Goal: Transaction & Acquisition: Purchase product/service

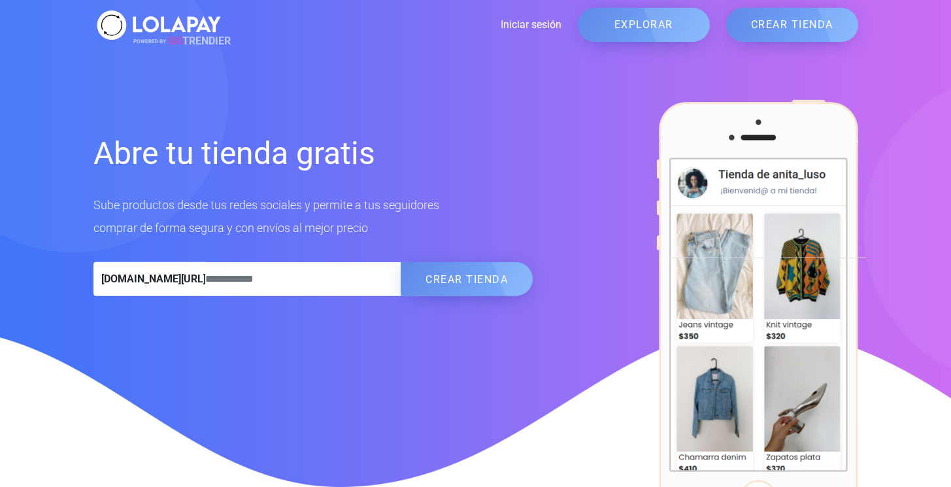
click at [671, 26] on link "EXPLORAR" at bounding box center [644, 25] width 132 height 34
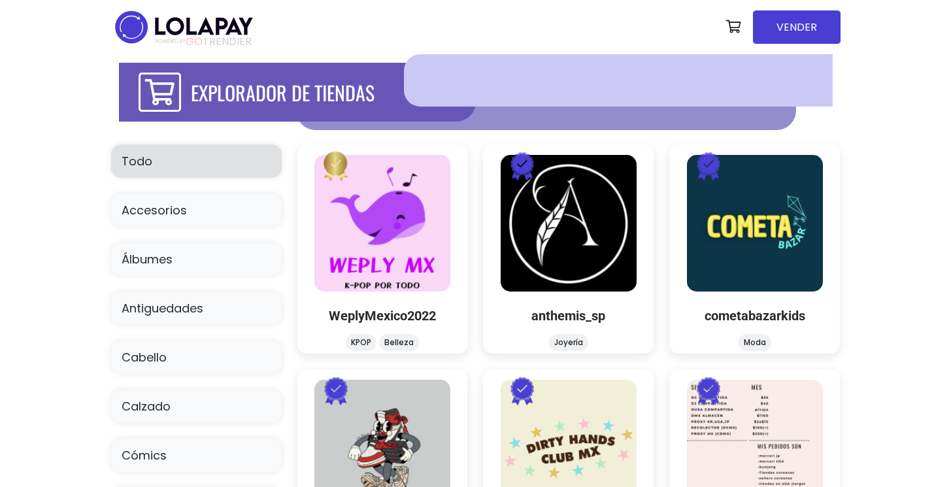
click at [502, 78] on div at bounding box center [618, 80] width 428 height 52
click at [468, 88] on div at bounding box center [618, 80] width 428 height 52
click at [462, 78] on div at bounding box center [618, 80] width 428 height 52
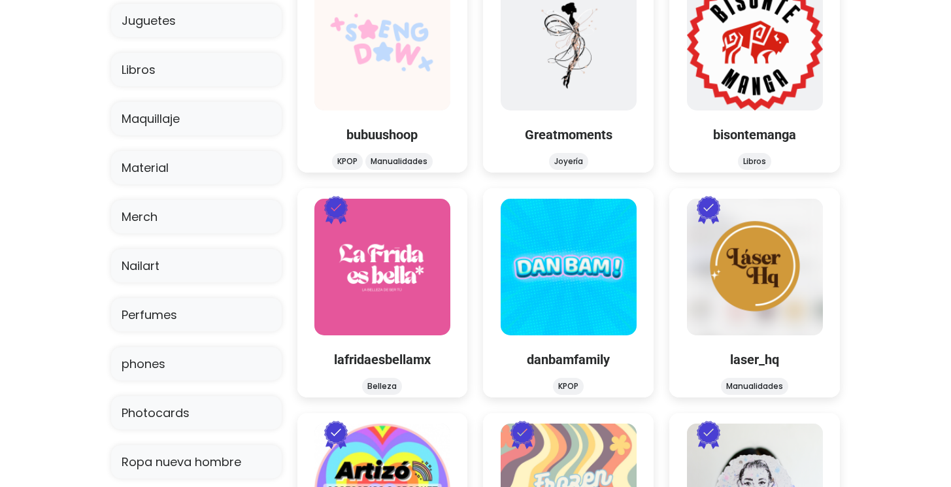
scroll to position [684, 0]
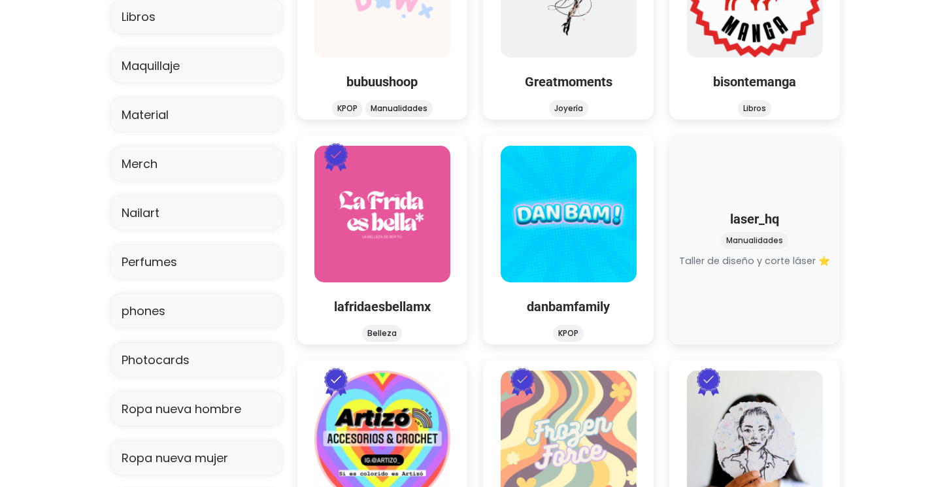
click at [753, 220] on div "laser_hq Manualidades laser_hq Manualidades" at bounding box center [755, 239] width 171 height 209
click at [755, 269] on link at bounding box center [755, 269] width 0 height 0
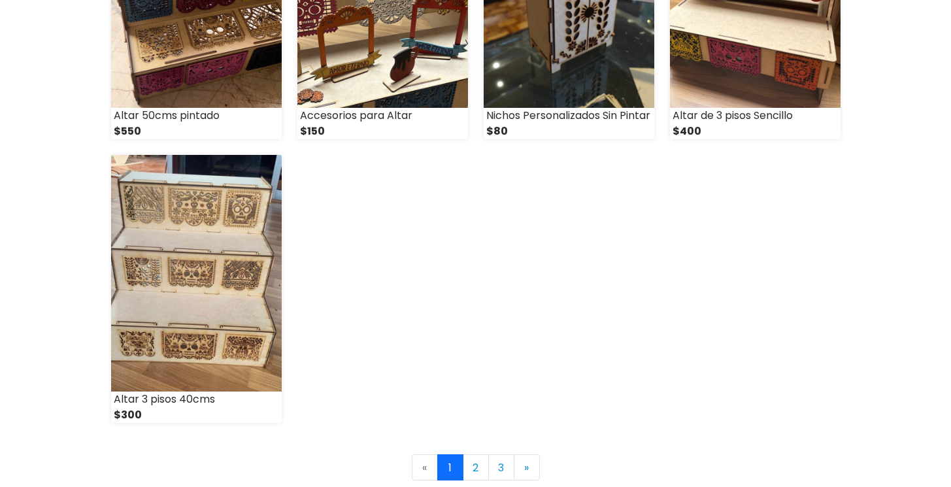
scroll to position [1941, 0]
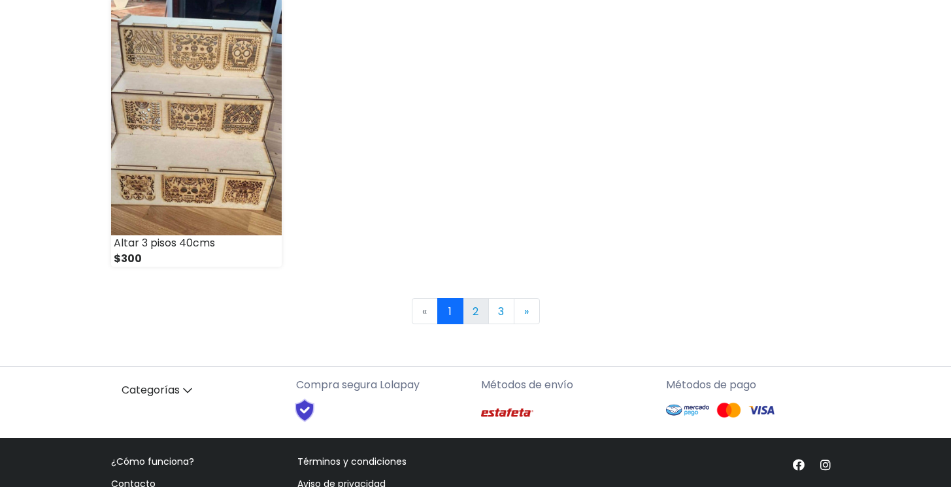
click at [476, 307] on link "2" at bounding box center [476, 311] width 26 height 26
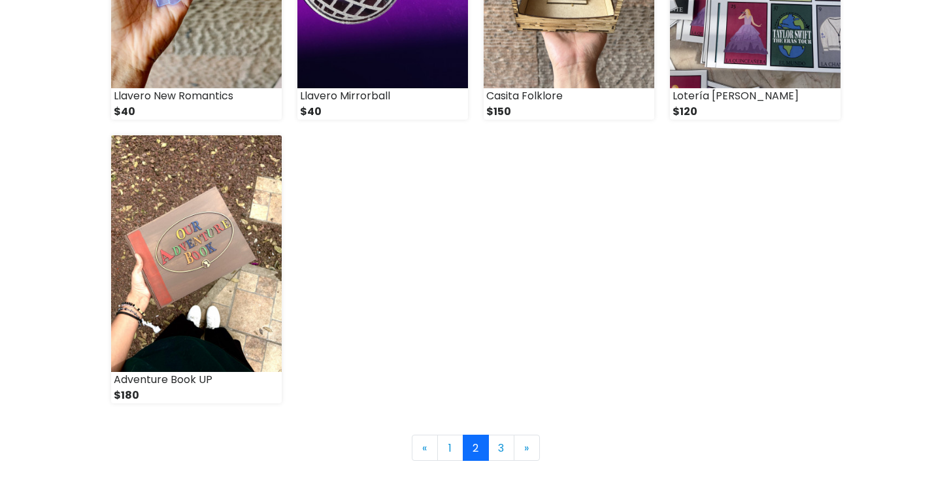
scroll to position [1854, 0]
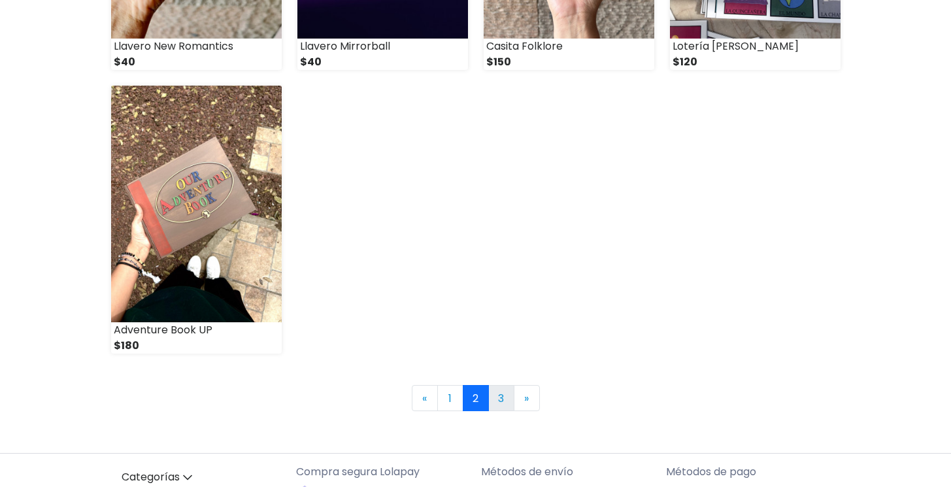
click at [500, 394] on link "3" at bounding box center [501, 398] width 26 height 26
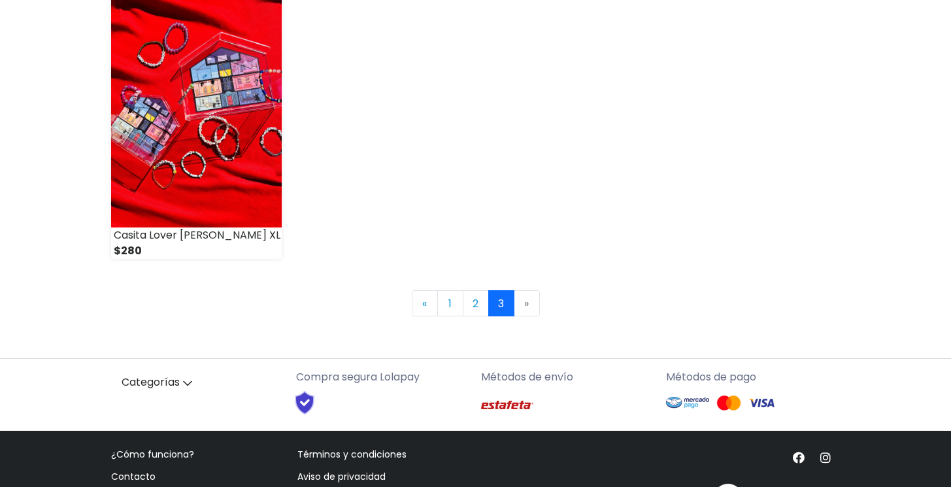
scroll to position [586, 0]
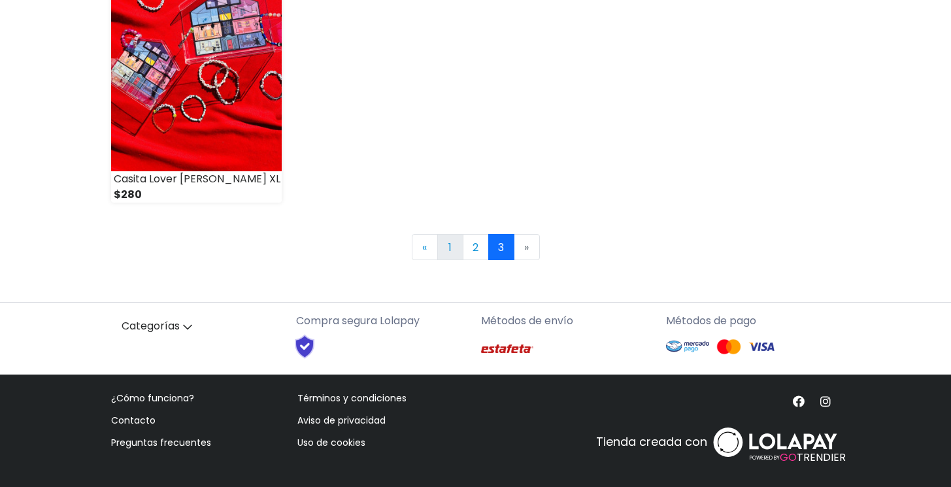
click at [452, 248] on link "1" at bounding box center [450, 247] width 26 height 26
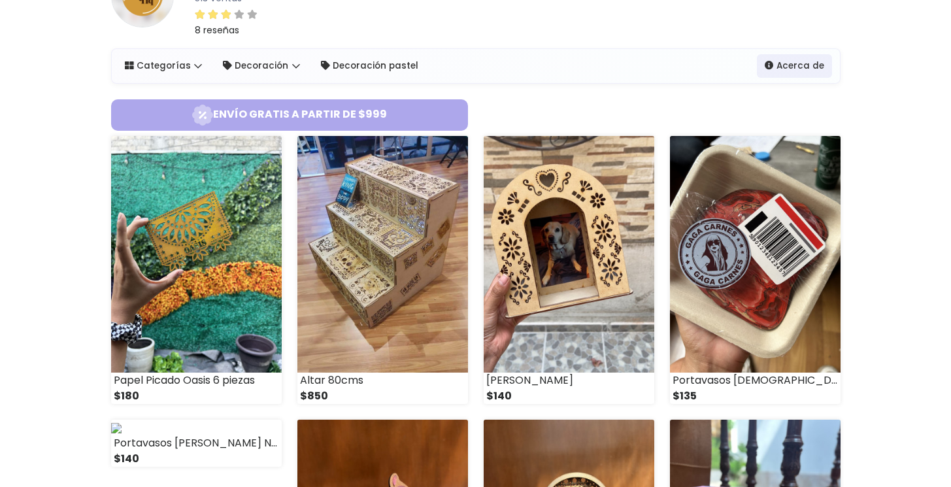
scroll to position [135, 0]
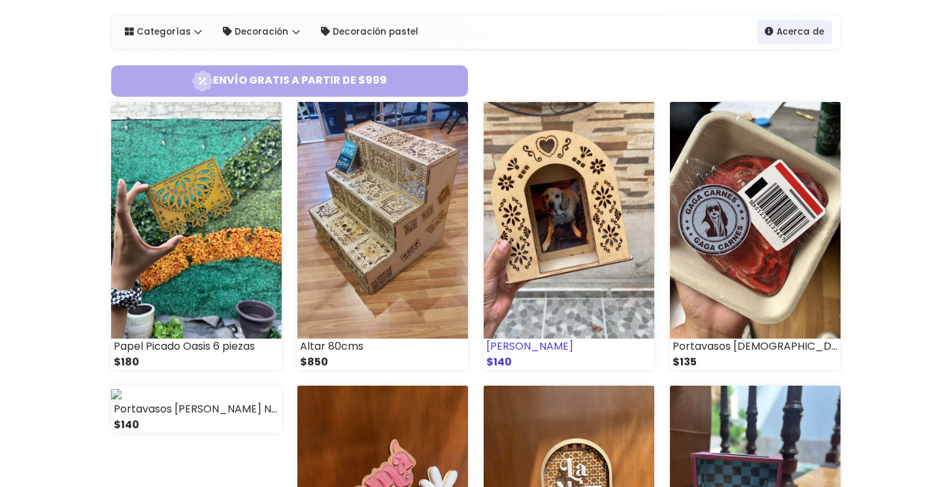
click at [559, 244] on img at bounding box center [569, 220] width 171 height 237
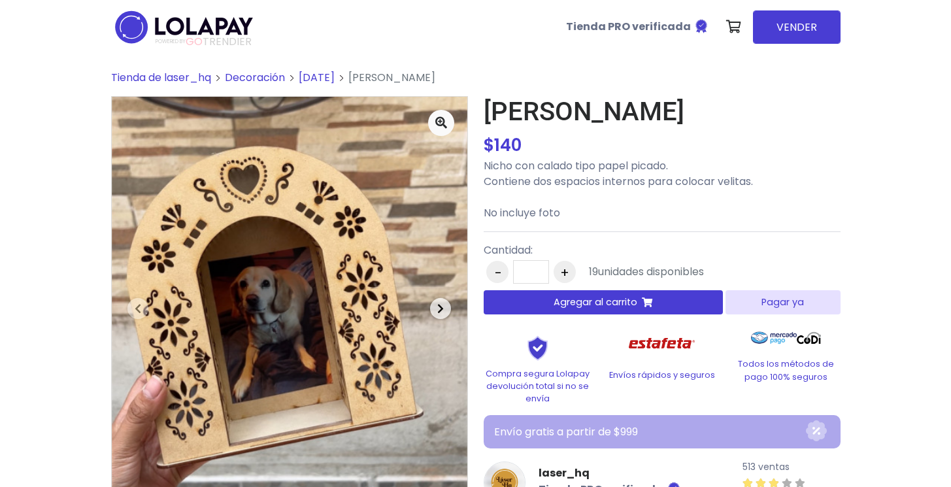
click at [444, 310] on span "button" at bounding box center [440, 308] width 21 height 21
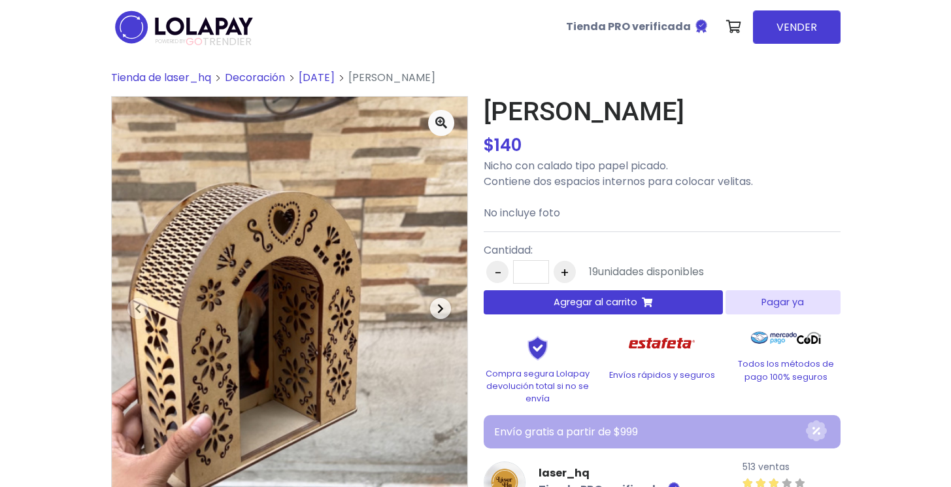
click at [444, 310] on span "button" at bounding box center [440, 308] width 21 height 21
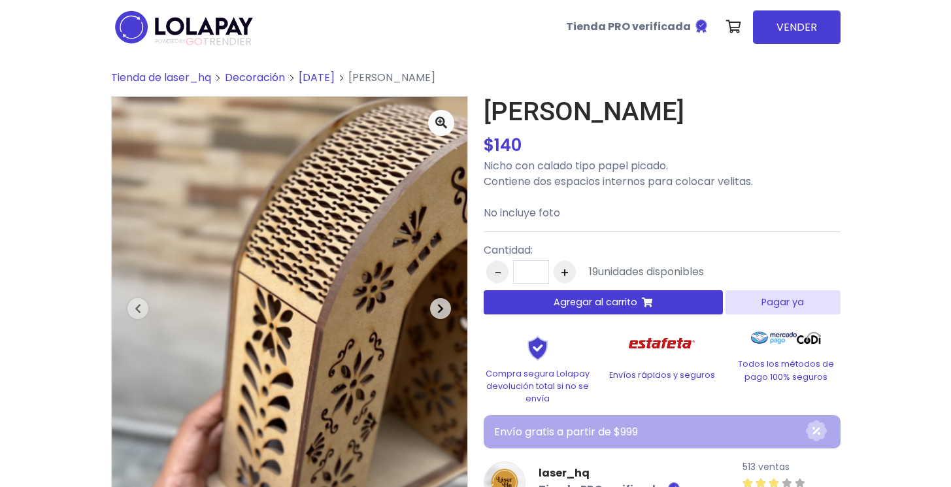
click at [444, 310] on span "button" at bounding box center [440, 308] width 21 height 21
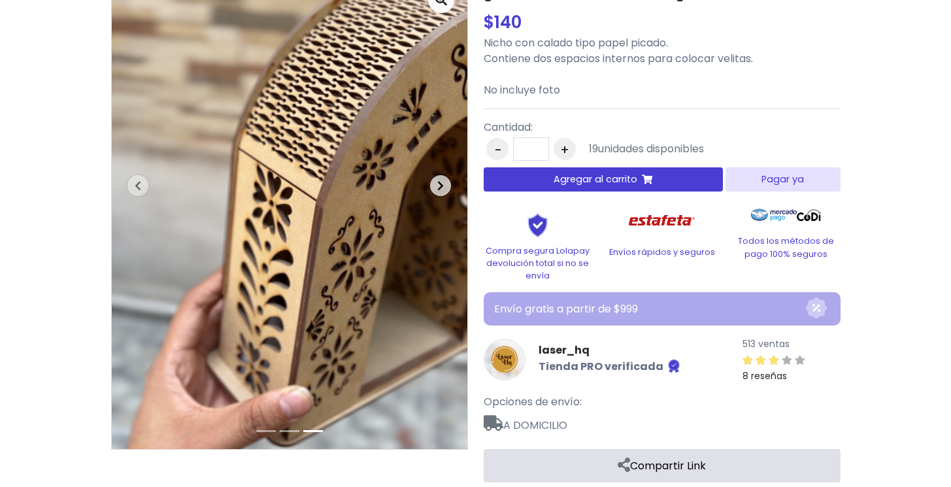
scroll to position [124, 0]
click at [765, 353] on div at bounding box center [762, 360] width 38 height 16
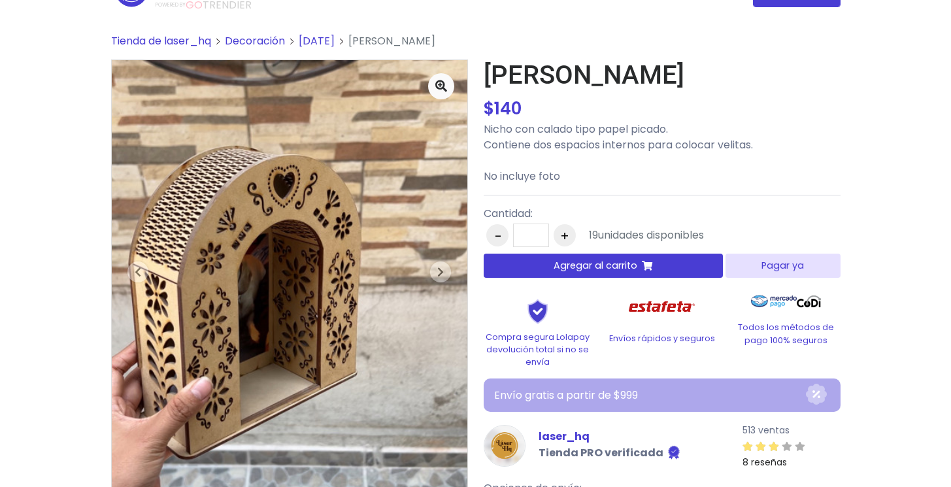
scroll to position [33, 0]
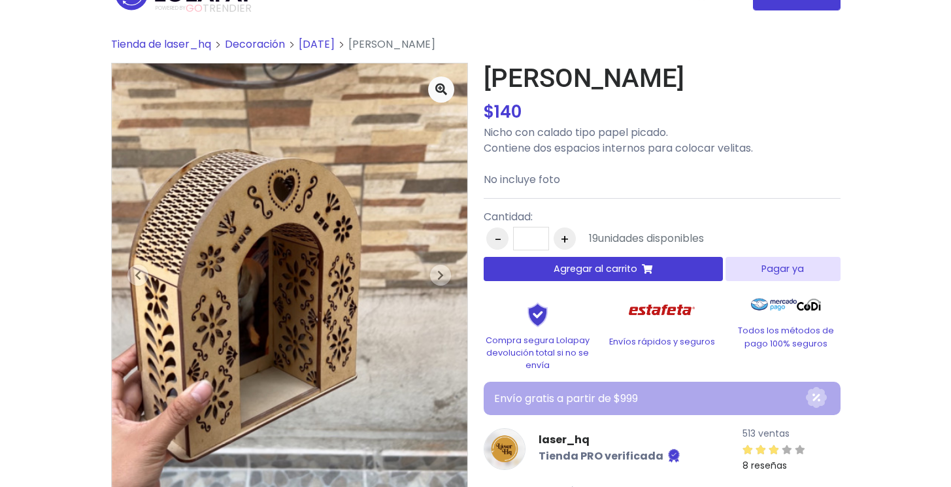
click at [577, 274] on span "Agregar al carrito" at bounding box center [596, 269] width 84 height 14
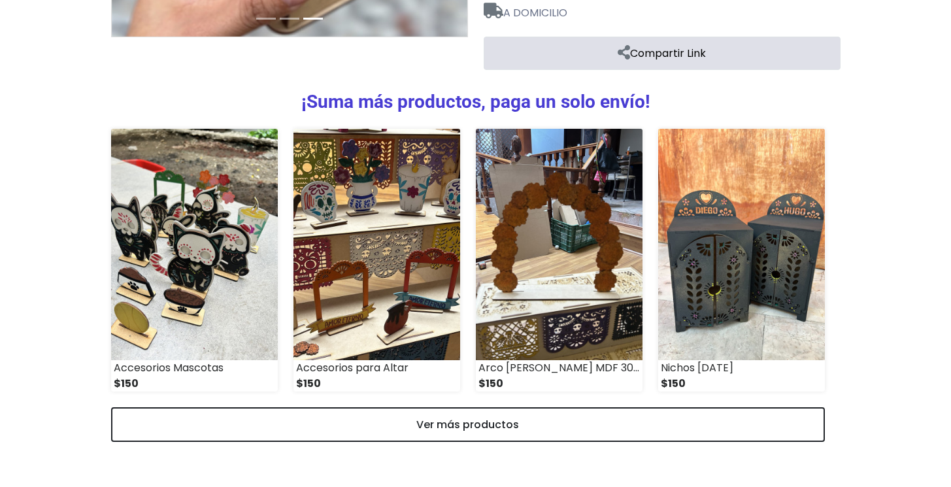
scroll to position [536, 0]
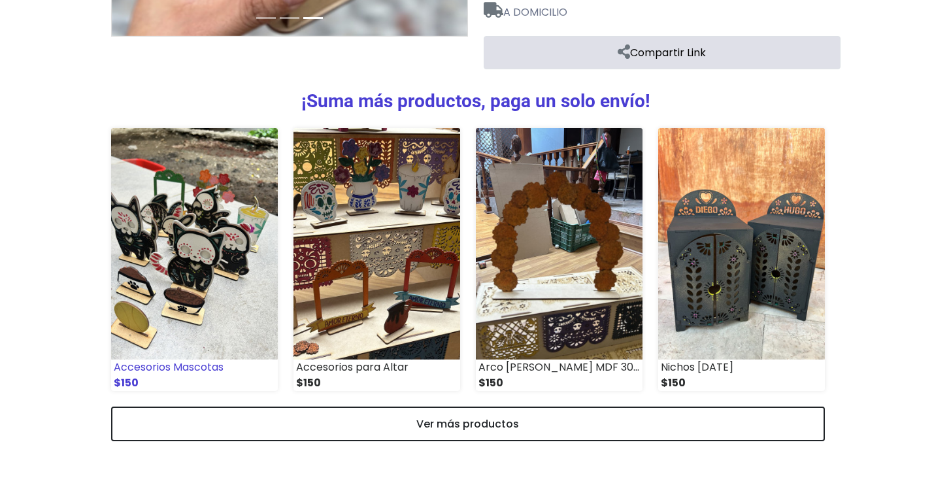
click at [216, 266] on img at bounding box center [194, 243] width 167 height 231
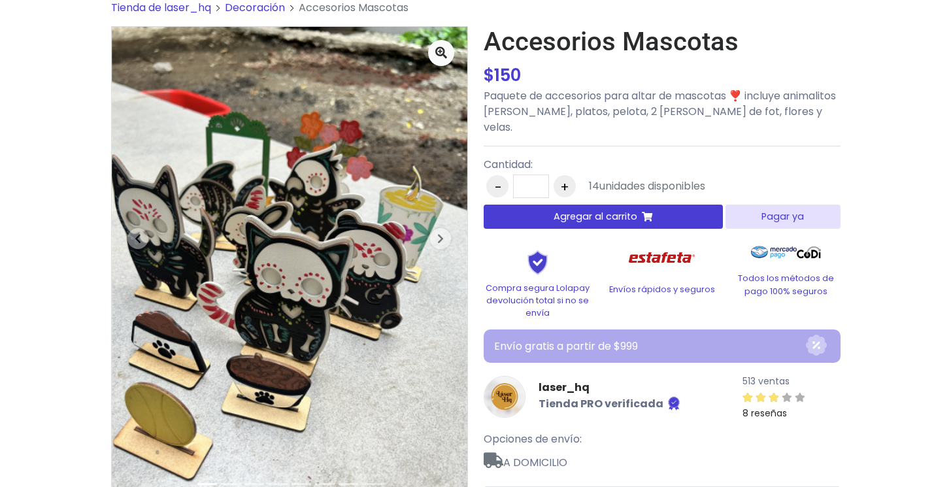
scroll to position [68, 0]
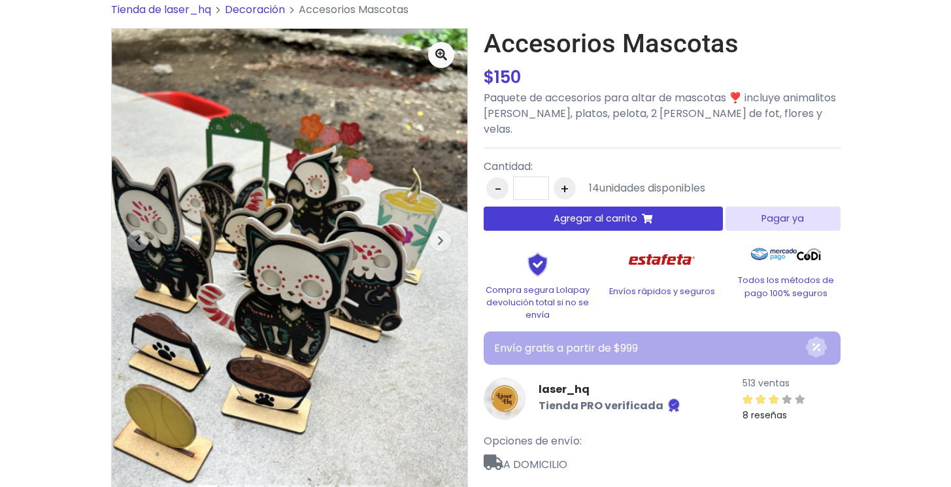
click at [577, 212] on span "Agregar al carrito" at bounding box center [596, 219] width 84 height 14
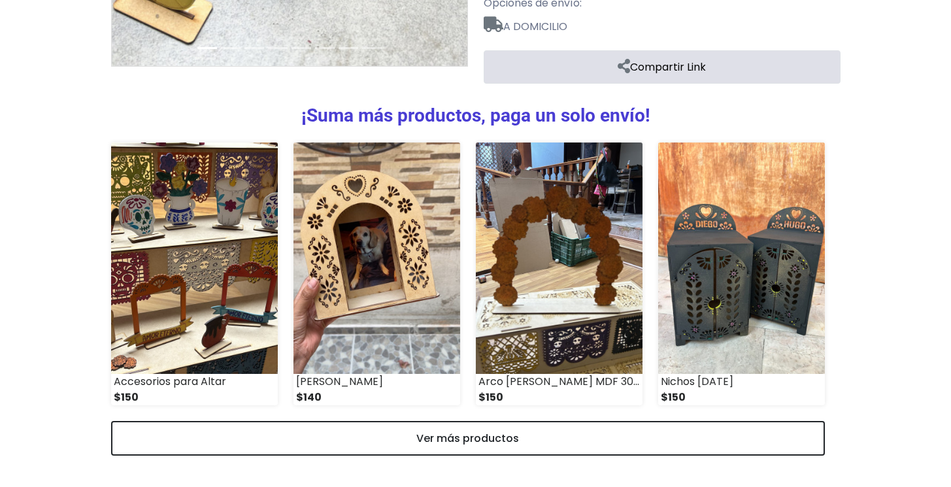
scroll to position [505, 0]
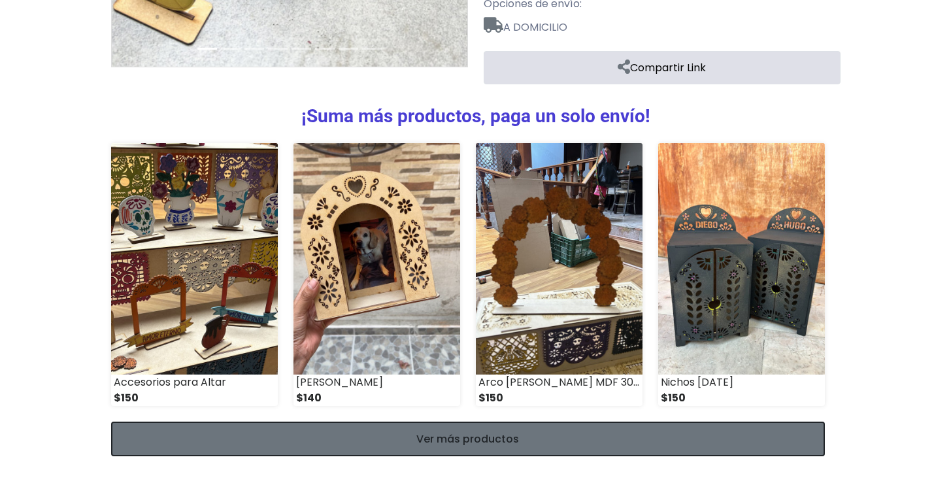
click at [449, 422] on link "Ver más productos" at bounding box center [468, 439] width 714 height 35
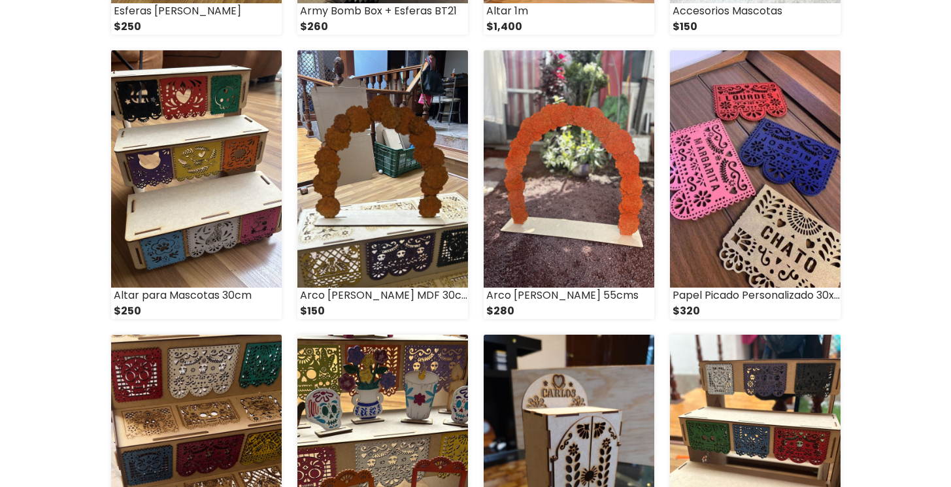
scroll to position [1263, 0]
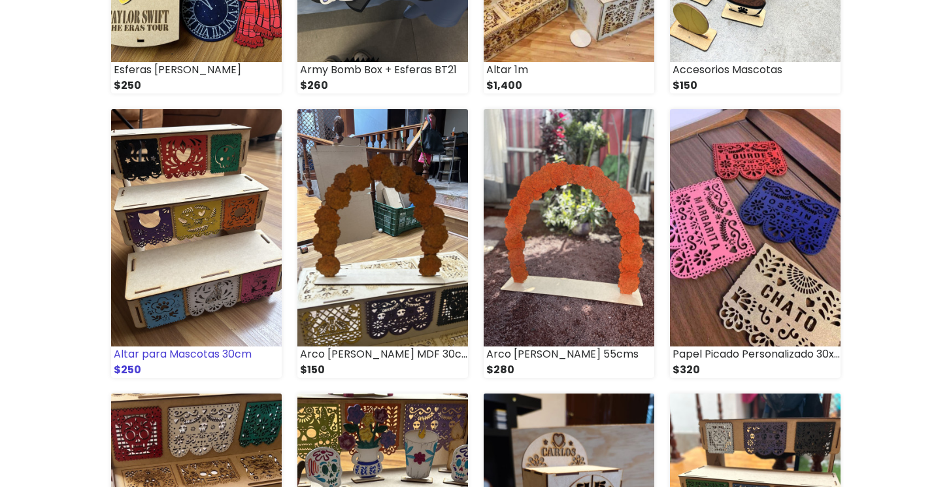
click at [205, 255] on img at bounding box center [196, 227] width 171 height 237
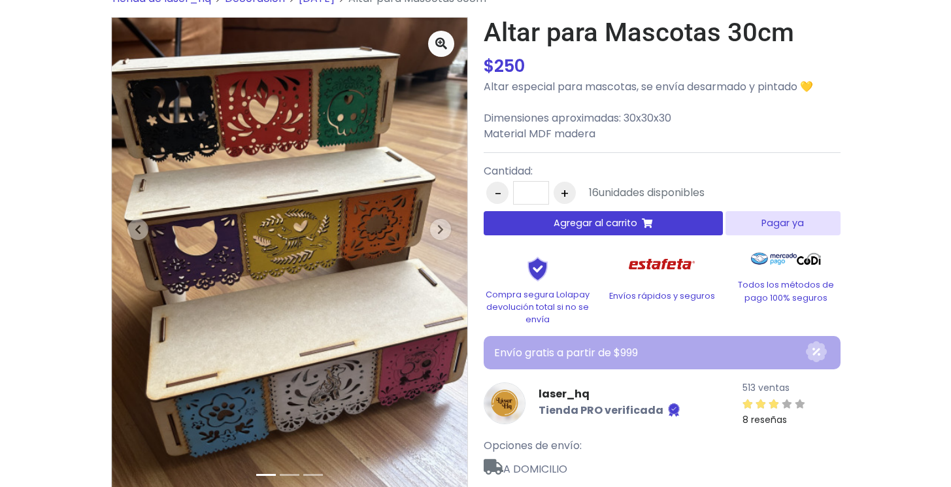
scroll to position [124, 0]
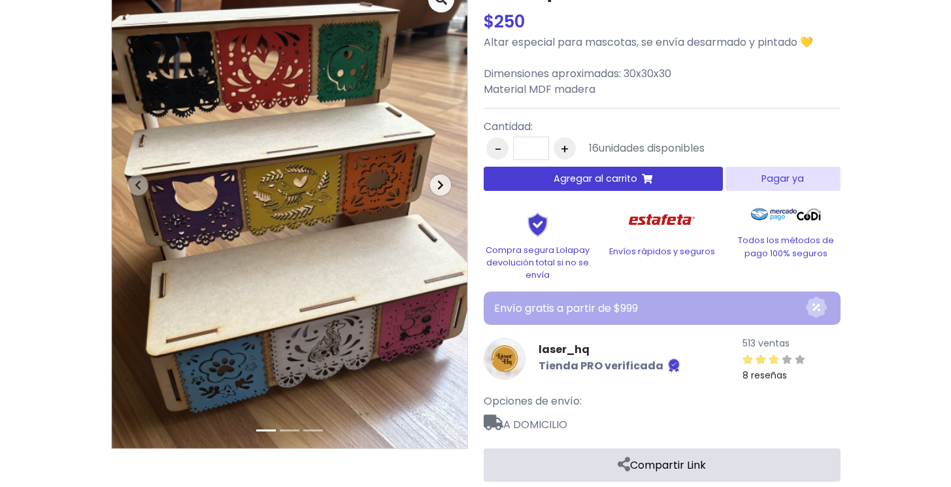
click at [443, 182] on icon "button" at bounding box center [440, 185] width 7 height 10
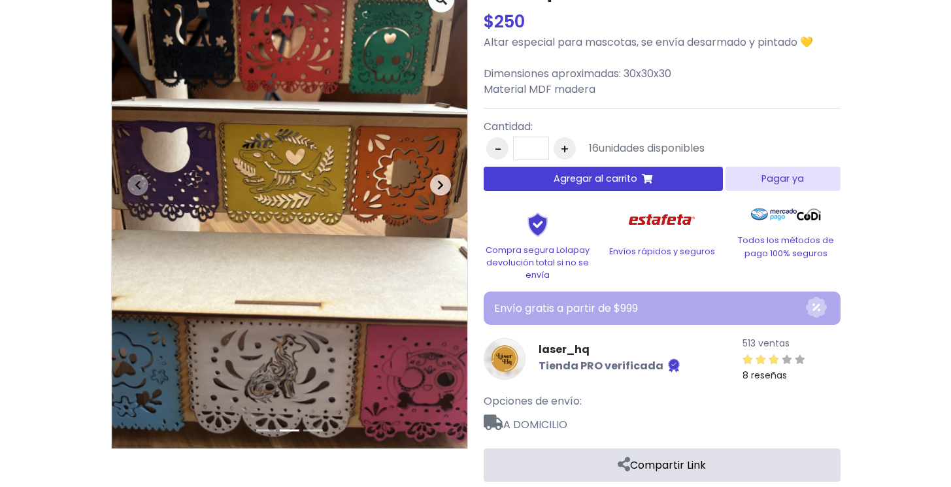
click at [443, 182] on icon "button" at bounding box center [440, 185] width 7 height 10
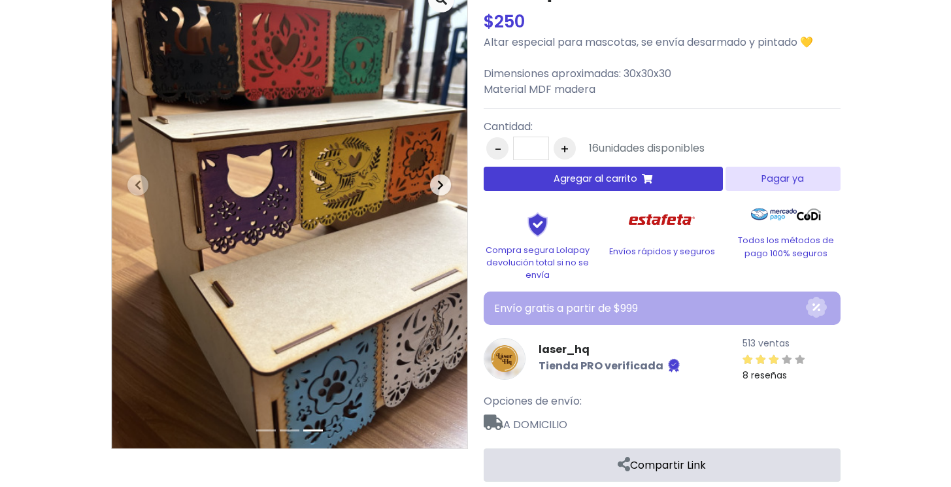
click at [443, 182] on icon "button" at bounding box center [440, 185] width 7 height 10
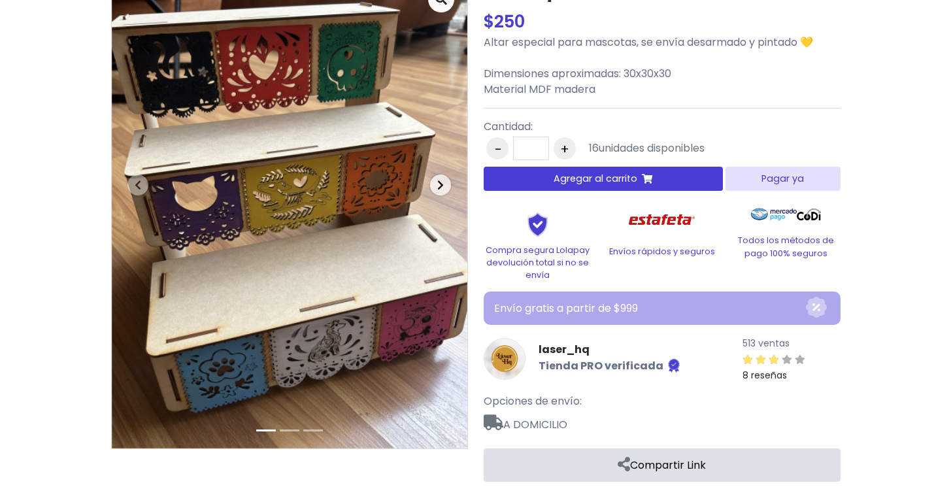
click at [443, 182] on icon "button" at bounding box center [440, 185] width 7 height 10
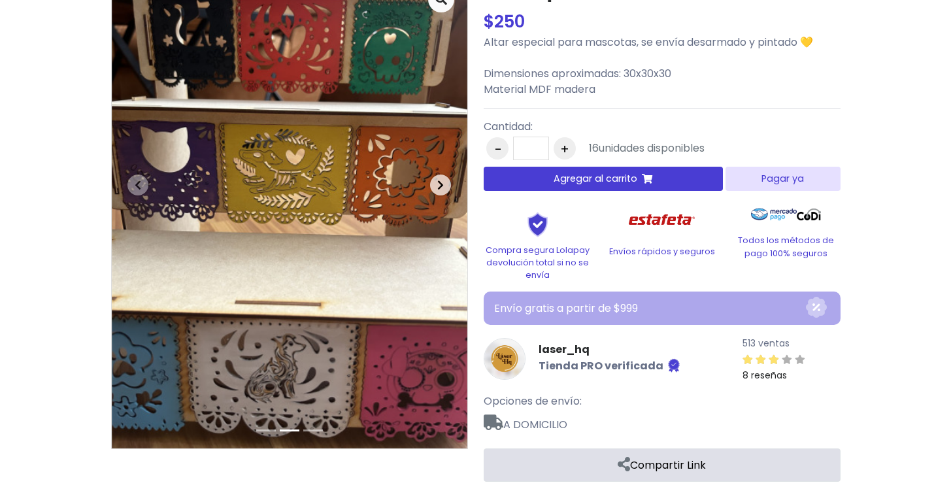
click at [443, 182] on icon "button" at bounding box center [440, 185] width 7 height 10
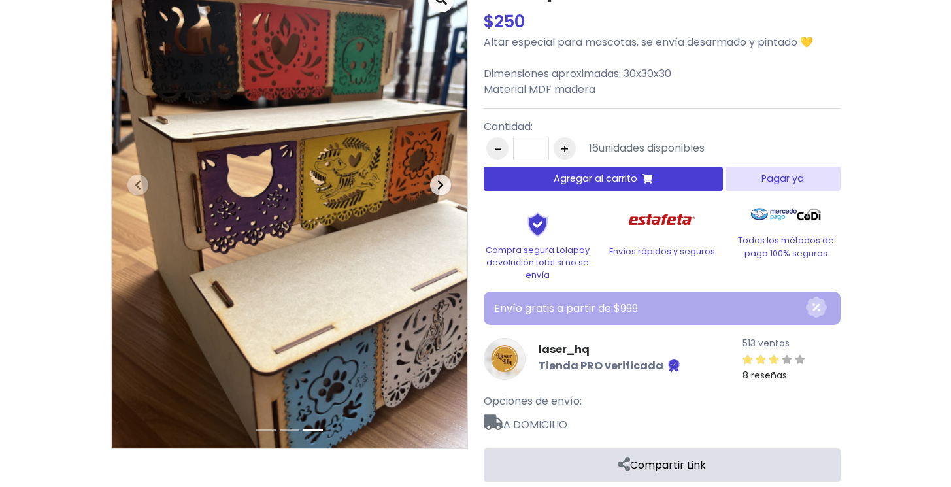
click at [443, 182] on icon "button" at bounding box center [440, 185] width 7 height 10
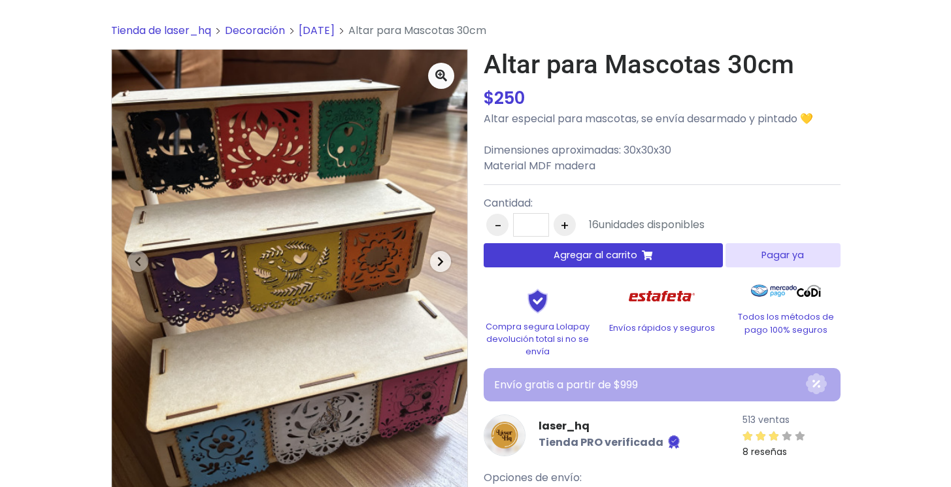
scroll to position [35, 0]
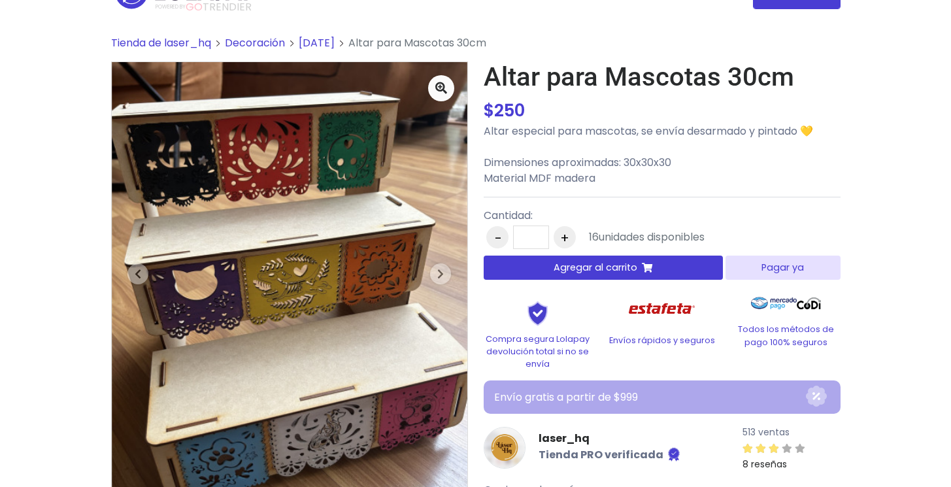
click at [562, 256] on button "Agregar al carrito" at bounding box center [604, 268] width 240 height 24
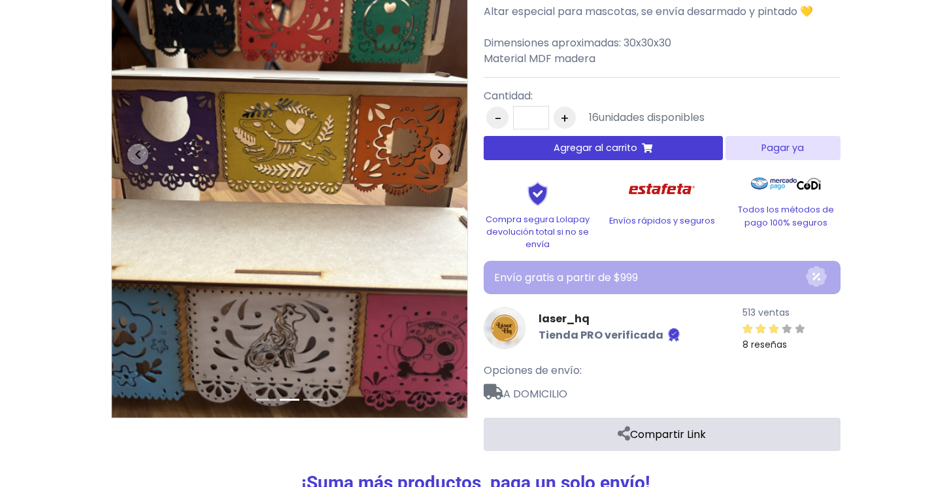
scroll to position [0, 0]
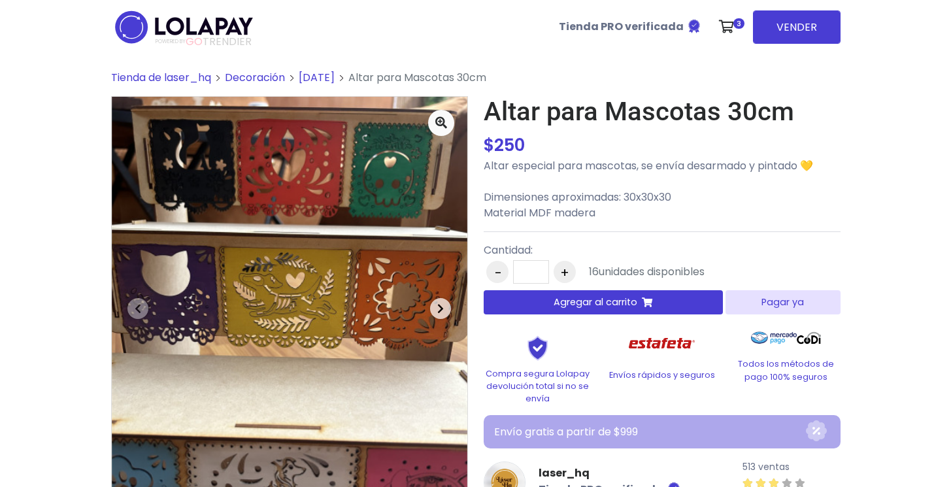
click at [441, 308] on icon "button" at bounding box center [440, 308] width 7 height 10
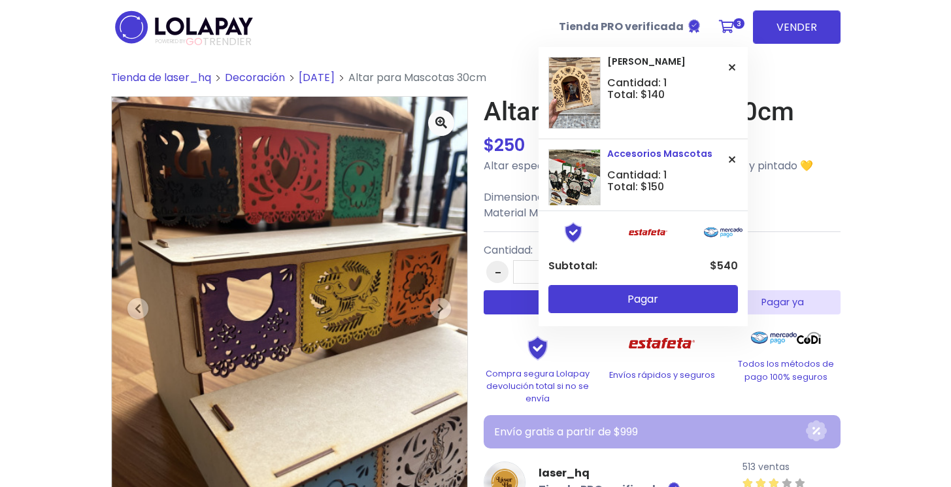
click at [655, 156] on span "Accesorios Mascotas" at bounding box center [665, 154] width 116 height 10
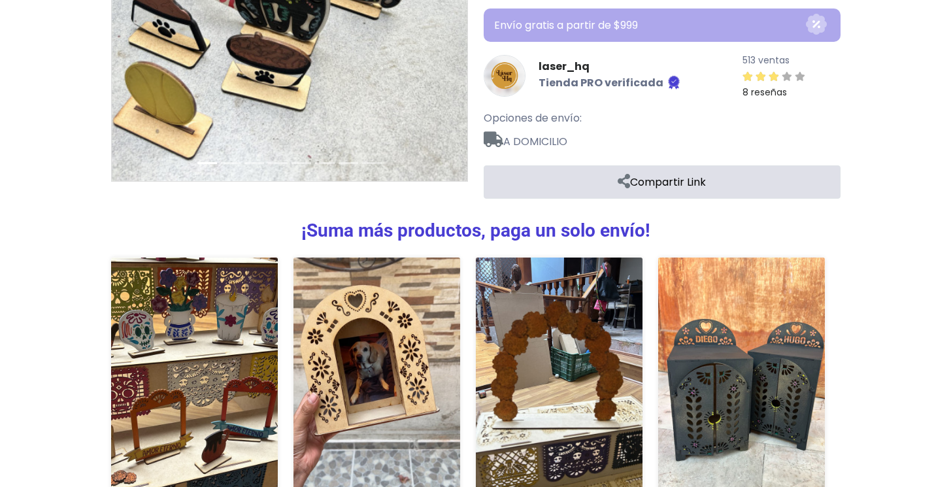
scroll to position [422, 0]
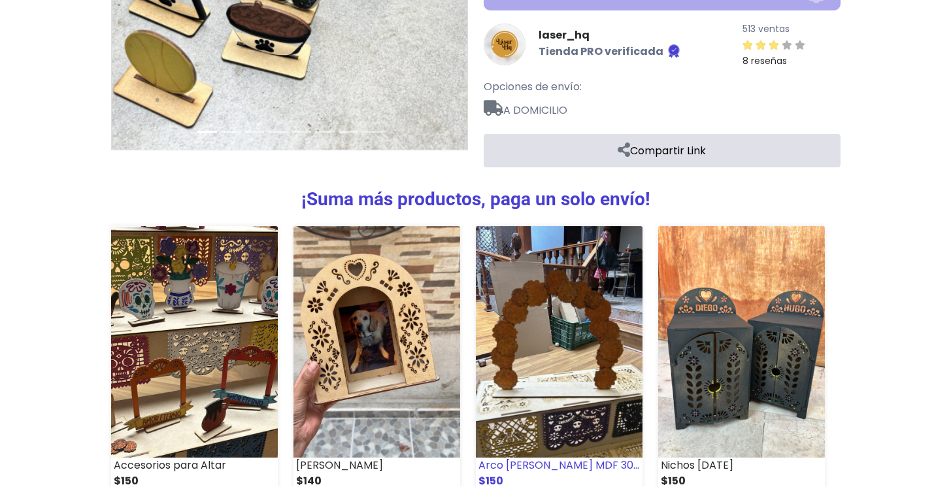
click at [594, 340] on img at bounding box center [559, 341] width 167 height 231
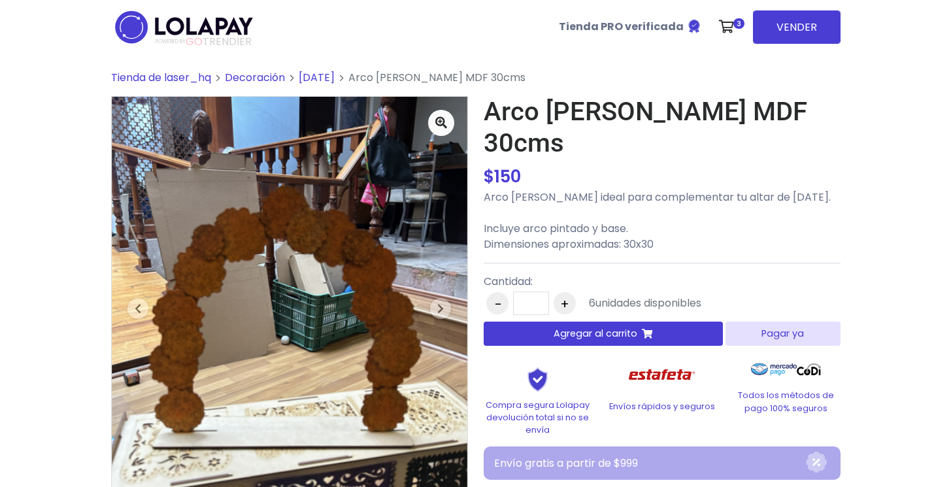
click at [600, 327] on span "Agregar al carrito" at bounding box center [596, 334] width 84 height 14
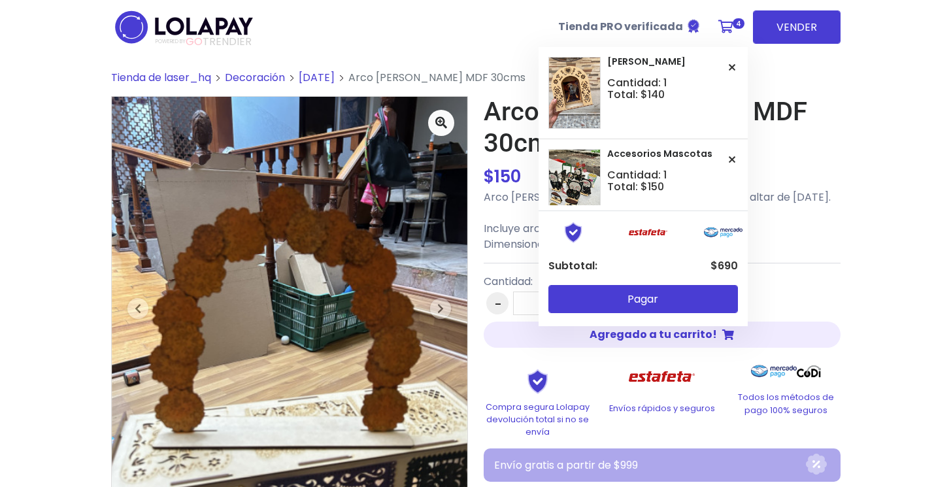
click at [732, 26] on icon at bounding box center [726, 26] width 15 height 13
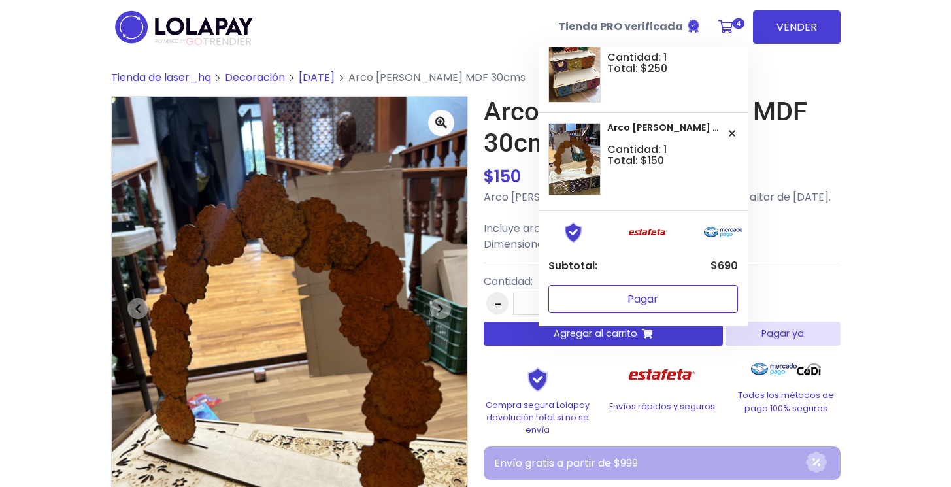
click at [651, 294] on button "Pagar" at bounding box center [644, 299] width 190 height 28
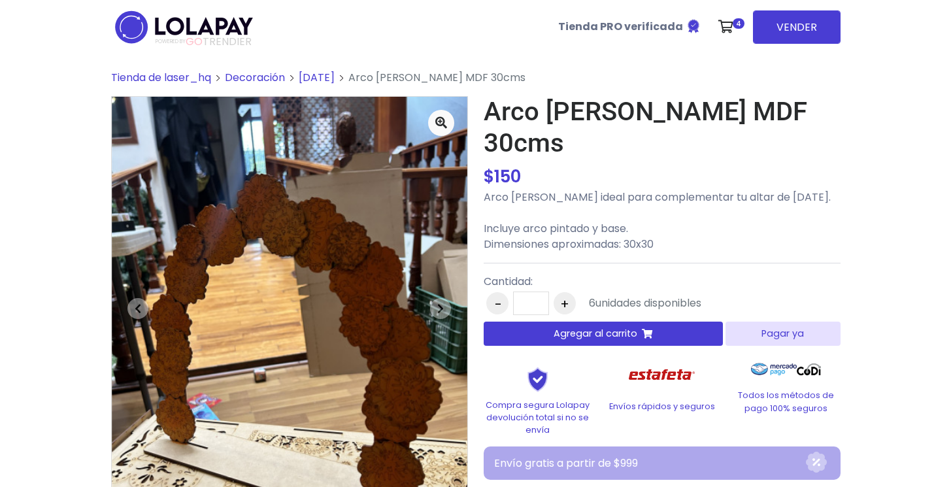
click at [178, 79] on span "Tienda de laser_hq" at bounding box center [161, 77] width 100 height 15
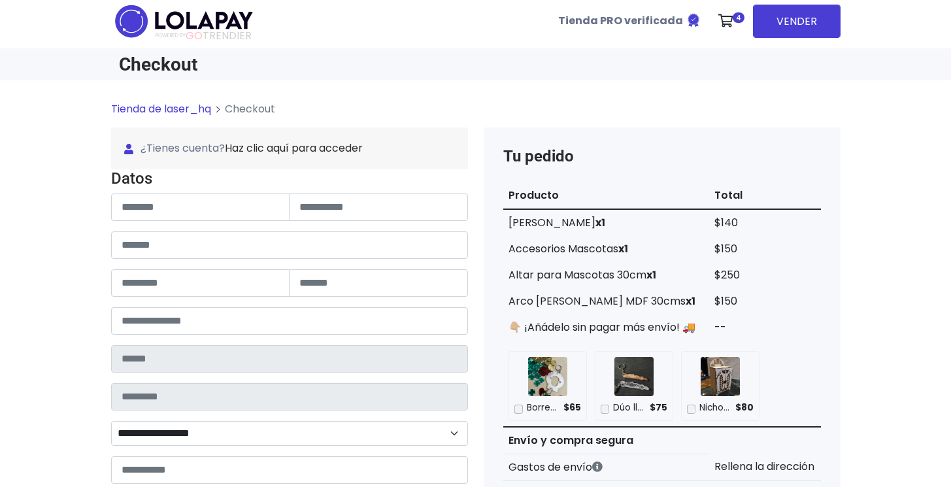
scroll to position [7, 0]
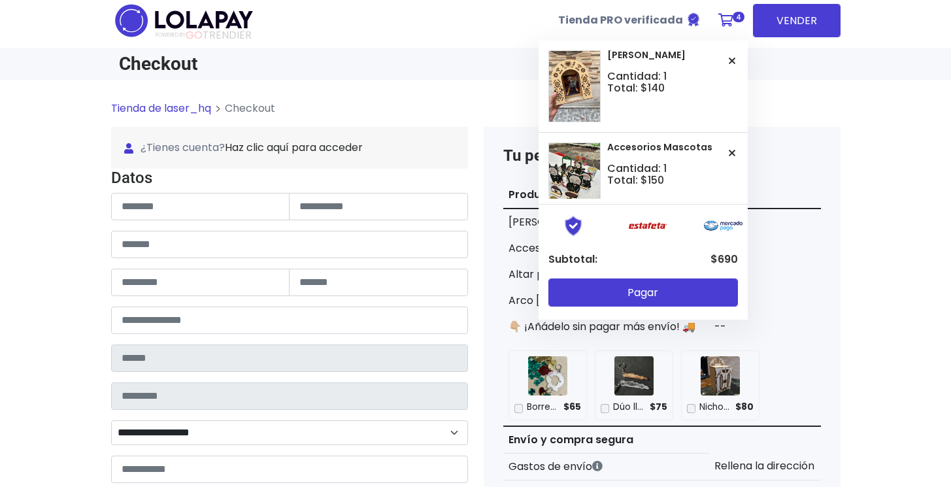
click at [736, 22] on link "4" at bounding box center [730, 20] width 36 height 39
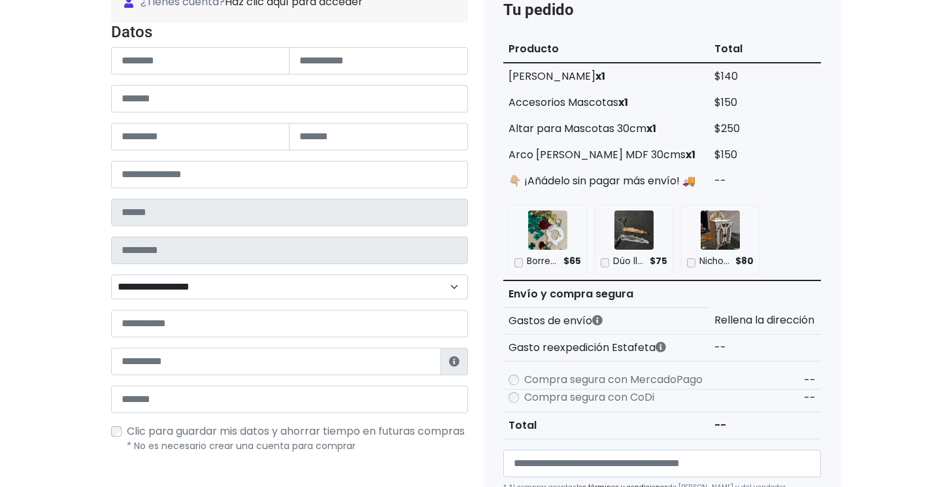
scroll to position [0, 0]
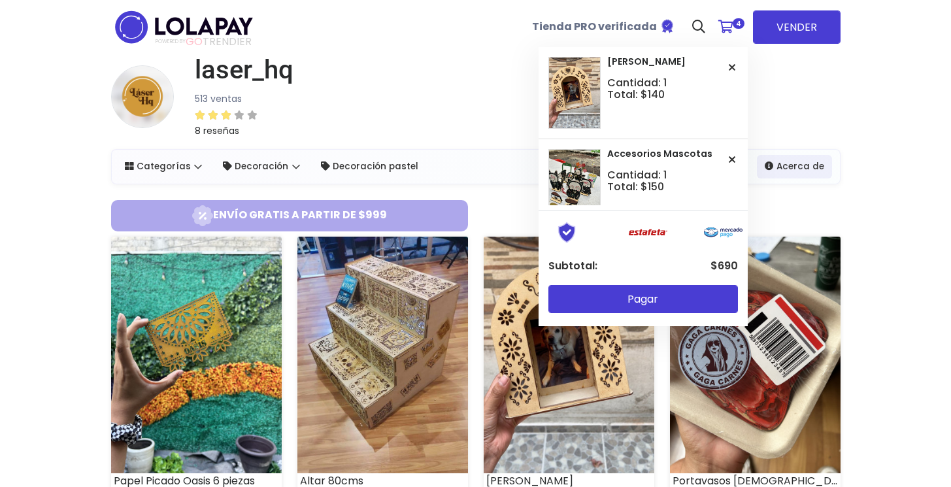
click at [730, 30] on icon at bounding box center [726, 26] width 15 height 13
click at [732, 29] on icon at bounding box center [726, 26] width 15 height 13
click at [732, 26] on icon at bounding box center [726, 26] width 15 height 13
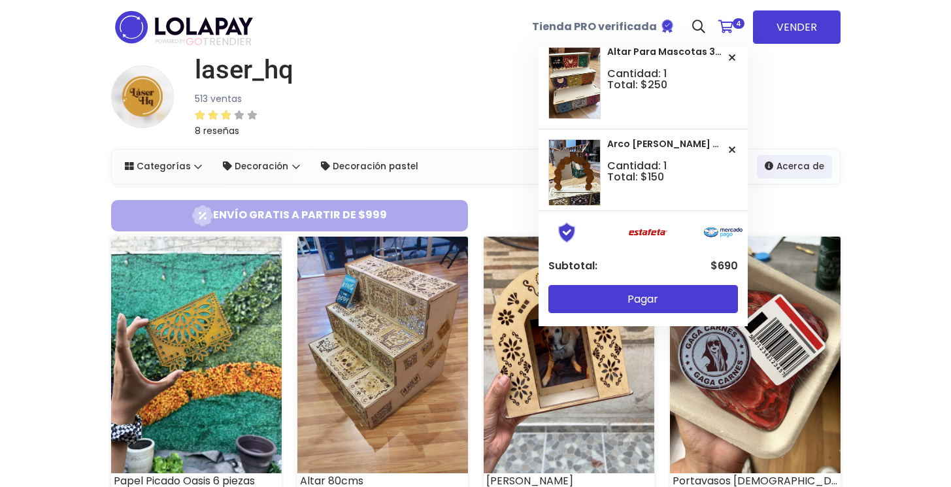
scroll to position [211, 0]
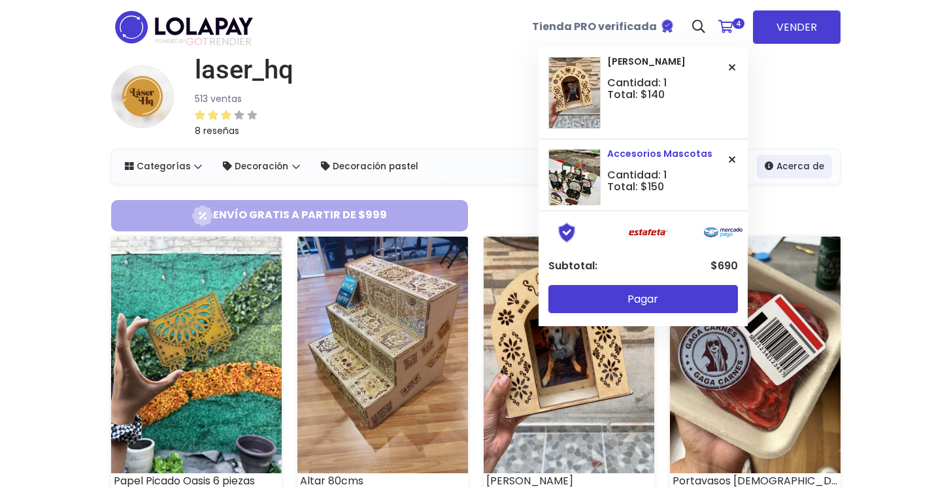
click at [729, 158] on icon at bounding box center [732, 159] width 7 height 10
click at [726, 73] on button at bounding box center [732, 68] width 12 height 22
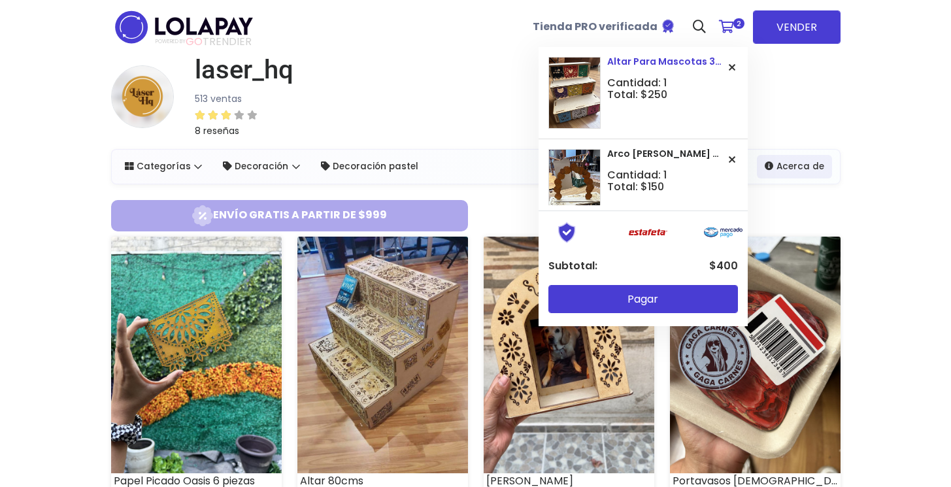
click at [726, 72] on button at bounding box center [732, 68] width 12 height 22
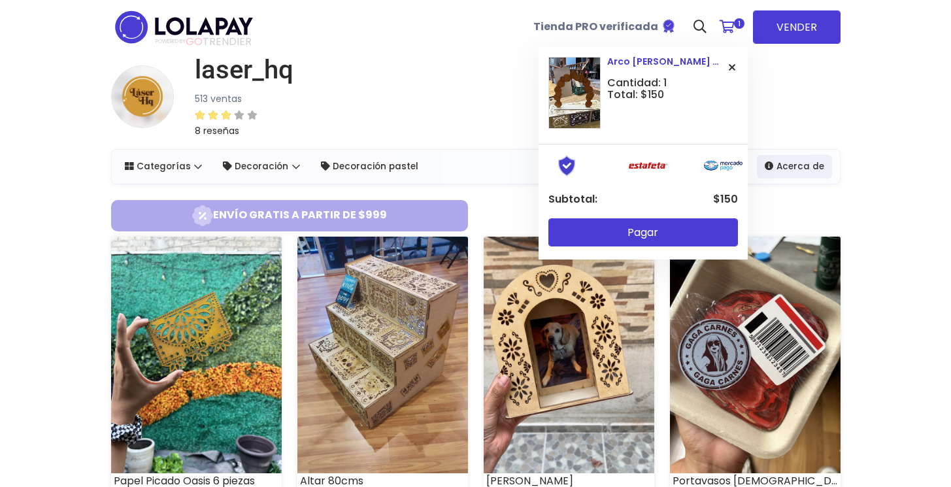
click at [734, 64] on icon at bounding box center [732, 67] width 7 height 10
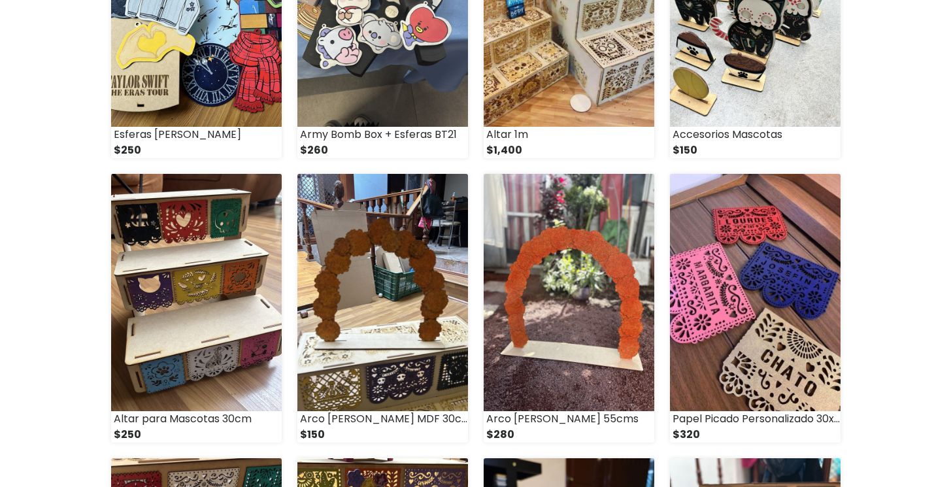
scroll to position [1250, 0]
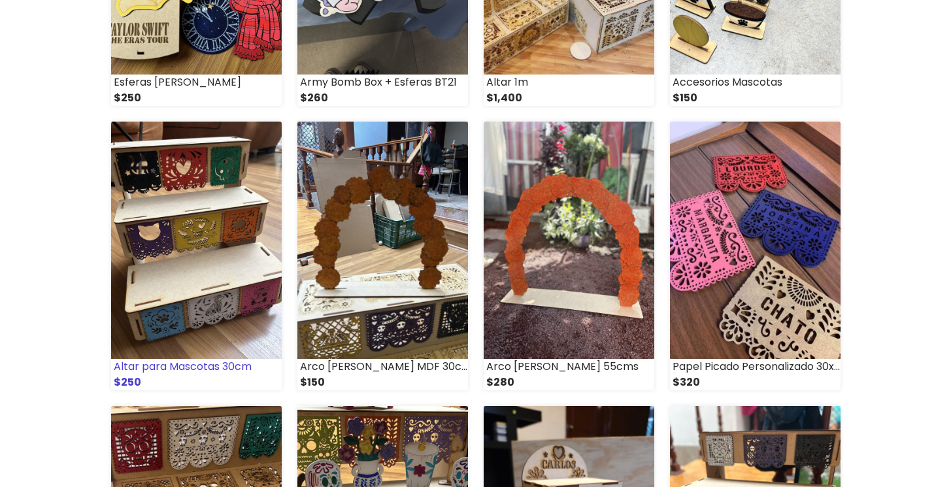
click at [197, 296] on img at bounding box center [196, 240] width 171 height 237
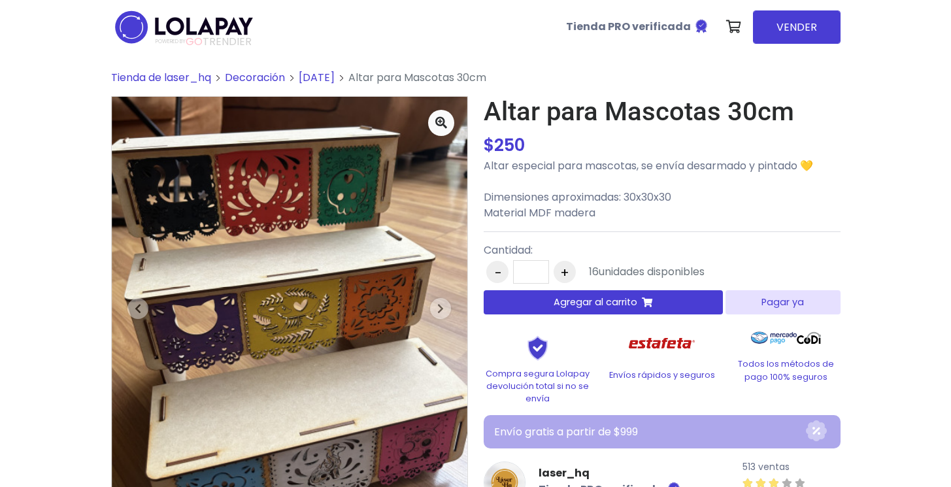
click at [570, 301] on span "Agregar al carrito" at bounding box center [596, 303] width 84 height 14
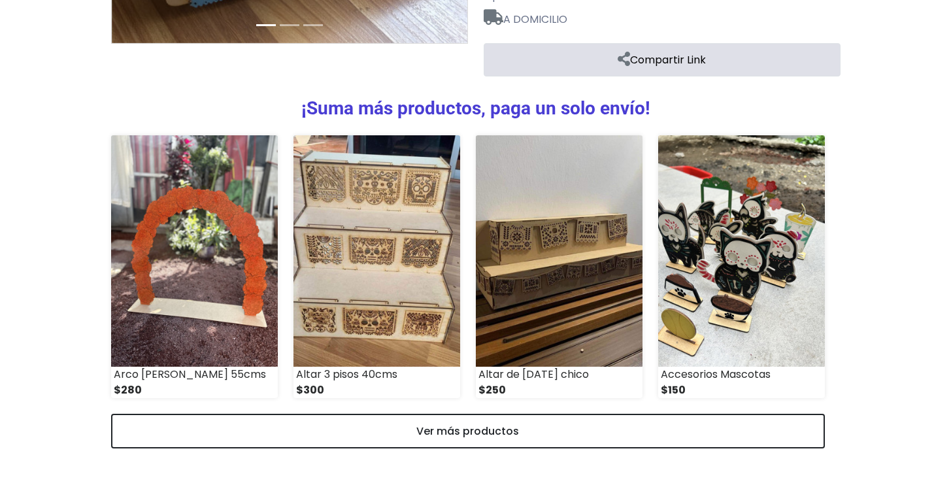
scroll to position [536, 0]
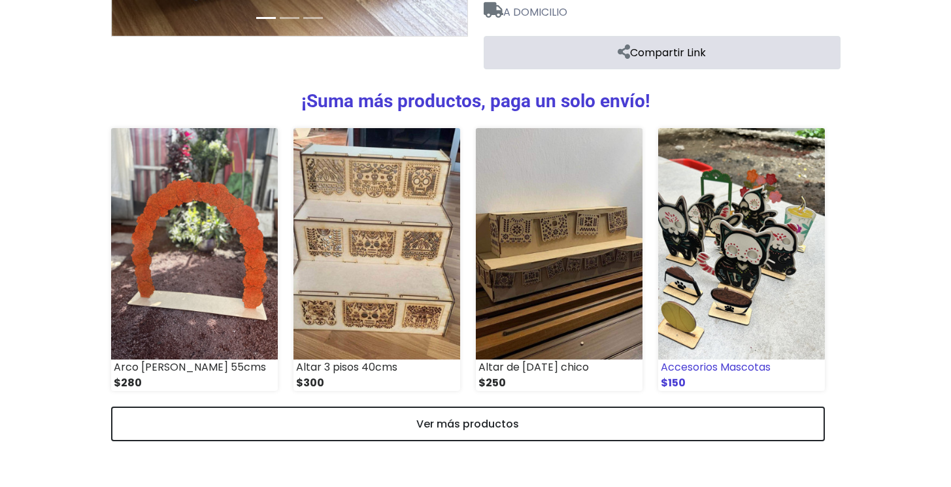
click at [704, 275] on img at bounding box center [741, 243] width 167 height 231
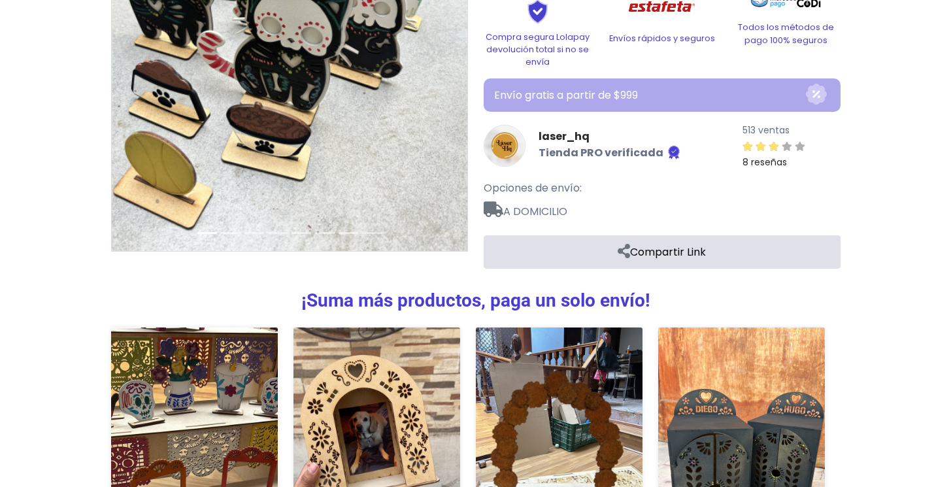
scroll to position [418, 0]
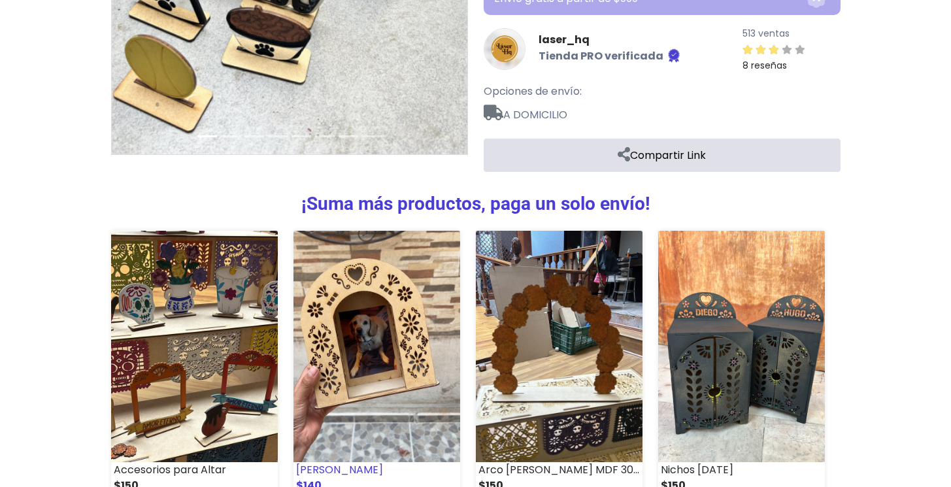
click at [406, 358] on img at bounding box center [377, 346] width 167 height 231
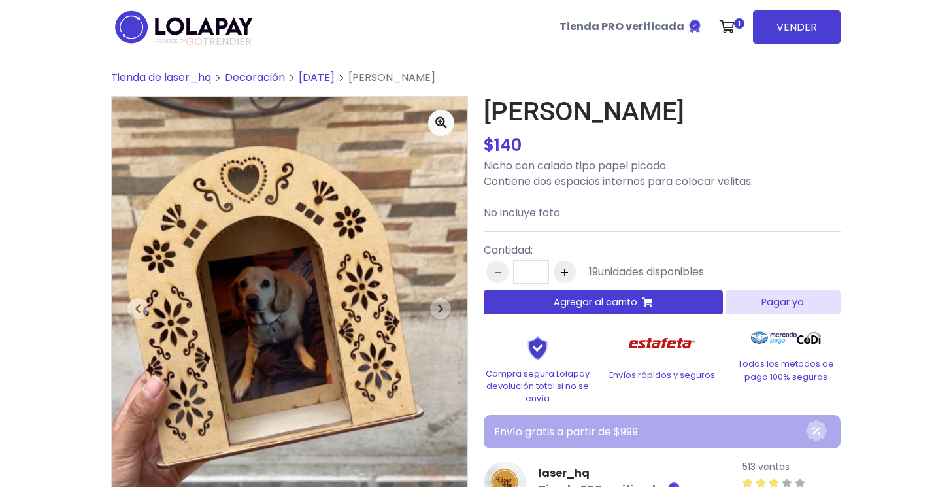
click at [581, 306] on span "Agregar al carrito" at bounding box center [596, 303] width 84 height 14
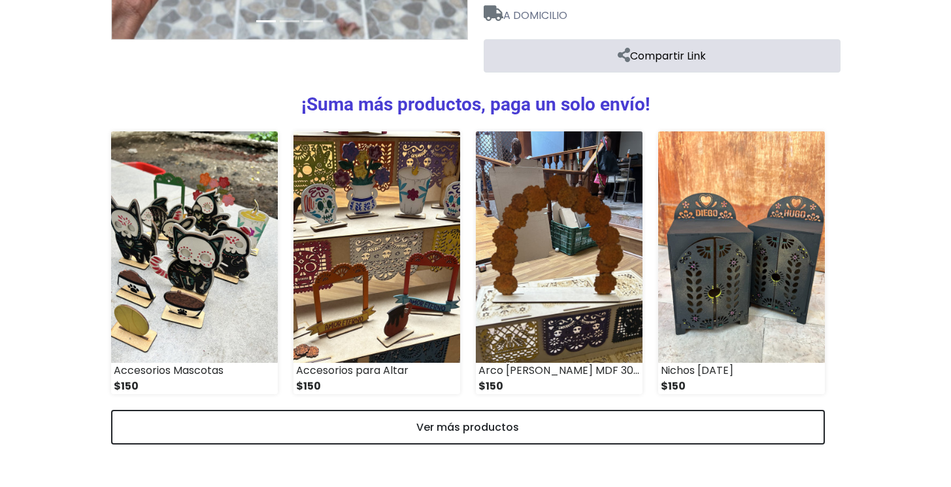
scroll to position [536, 0]
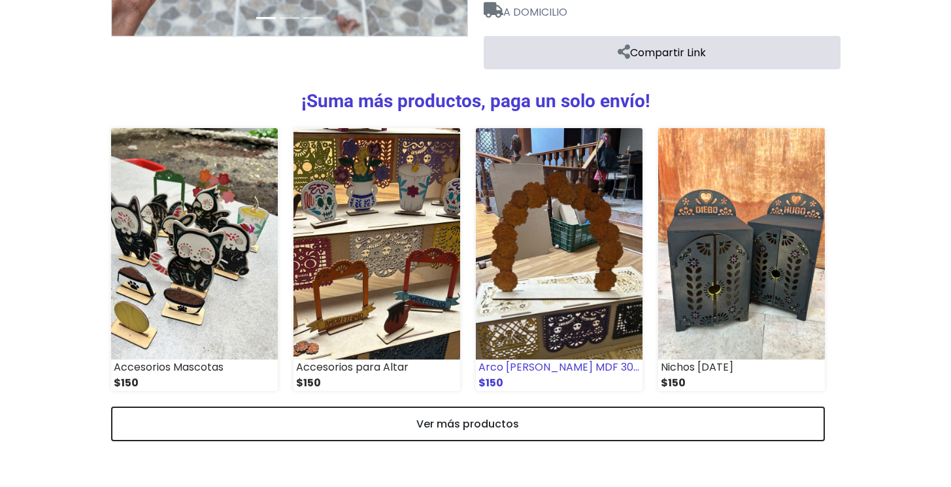
click at [545, 294] on img at bounding box center [559, 243] width 167 height 231
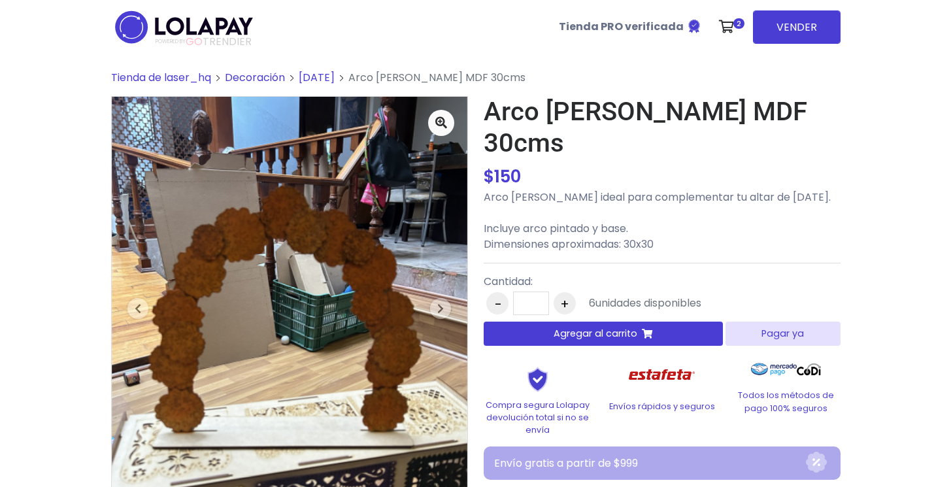
click at [591, 327] on span "Agregar al carrito" at bounding box center [596, 334] width 84 height 14
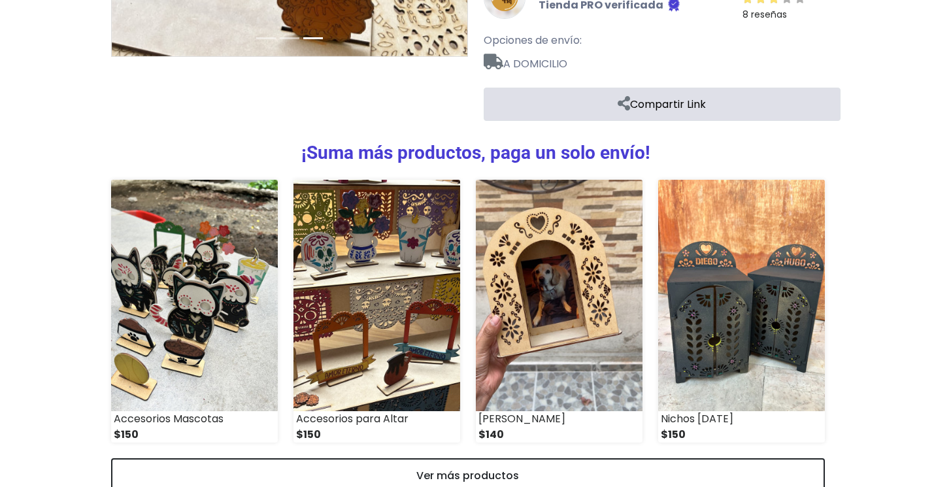
scroll to position [536, 0]
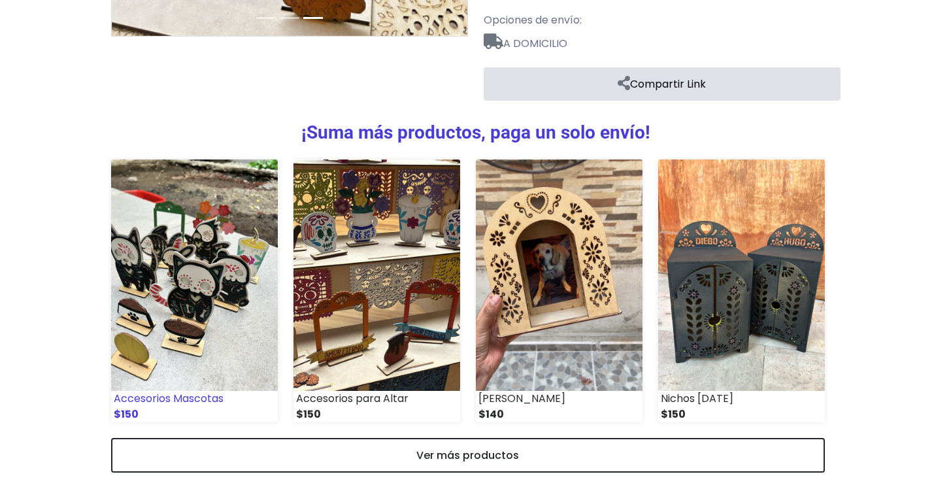
click at [169, 252] on img at bounding box center [194, 275] width 167 height 231
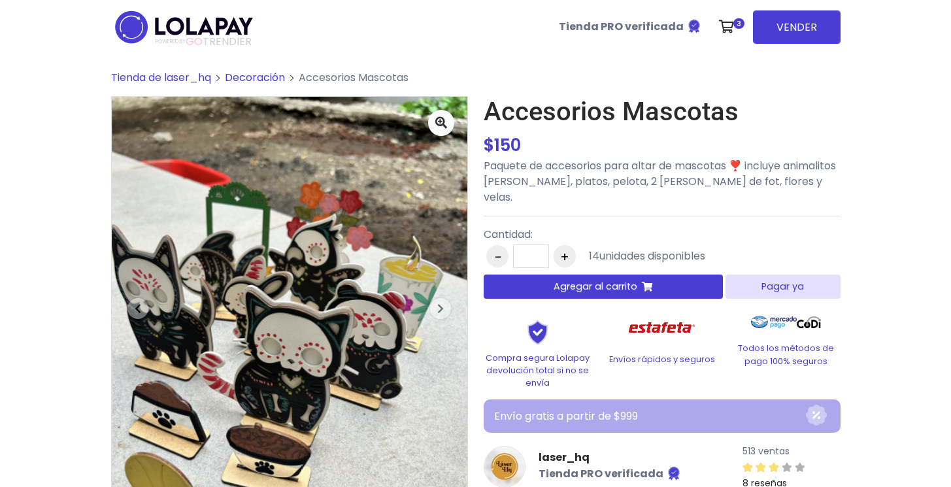
click at [583, 280] on span "Agregar al carrito" at bounding box center [596, 287] width 84 height 14
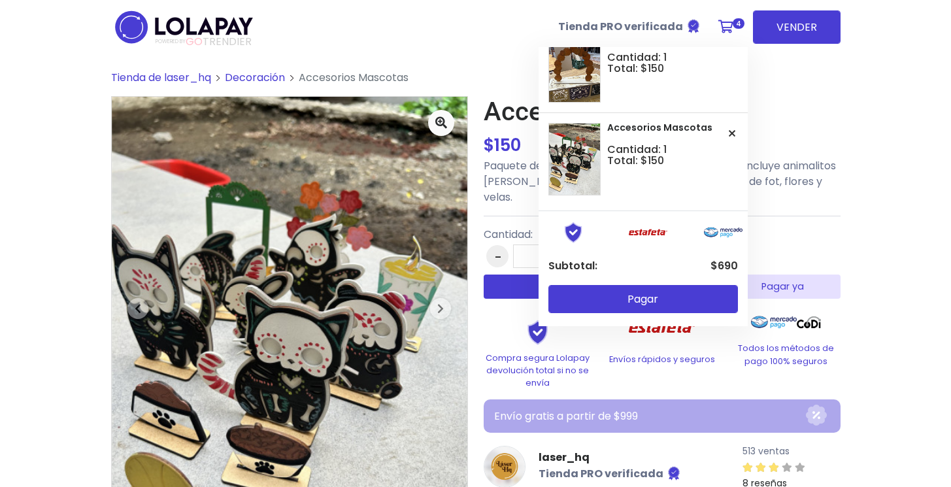
click at [739, 29] on link "4" at bounding box center [730, 26] width 36 height 39
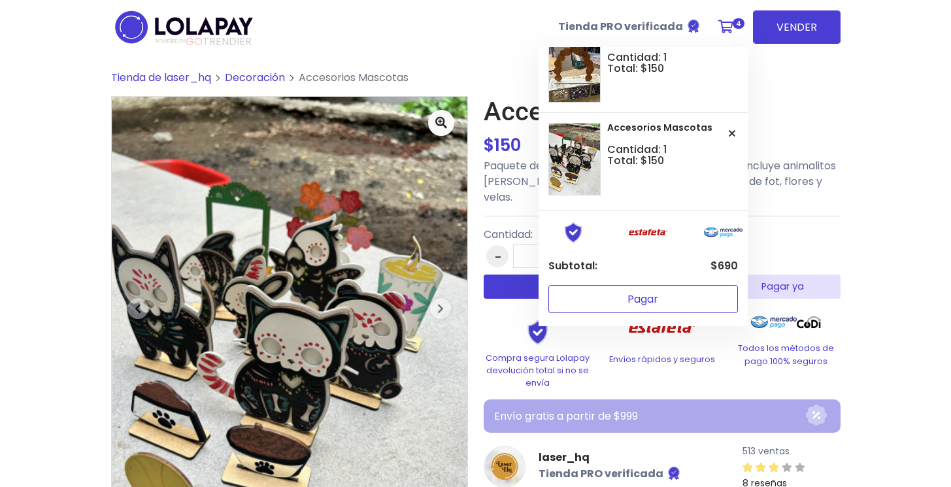
click at [664, 297] on button "Pagar" at bounding box center [644, 299] width 190 height 28
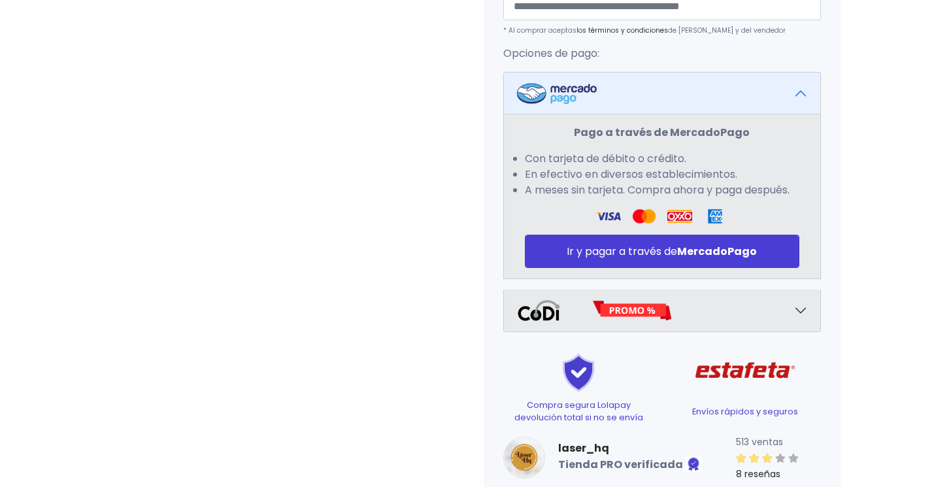
scroll to position [618, 0]
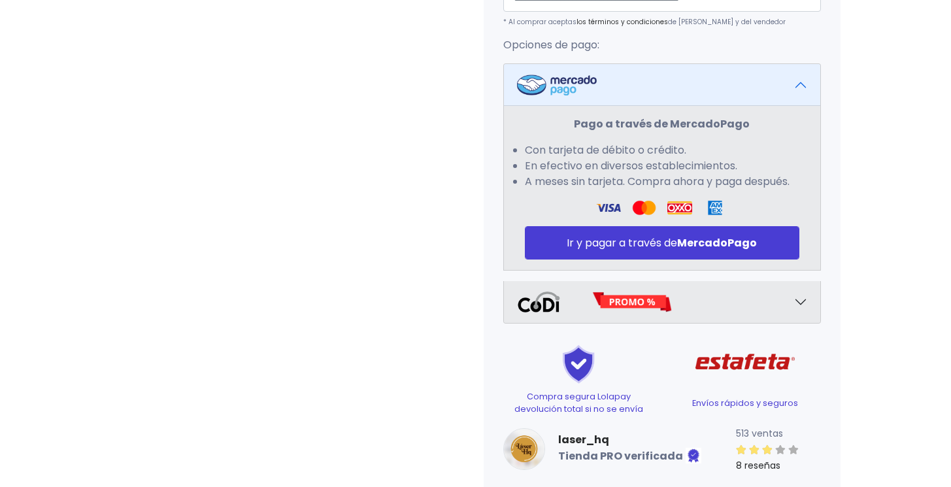
click at [799, 323] on button "button" at bounding box center [662, 302] width 316 height 42
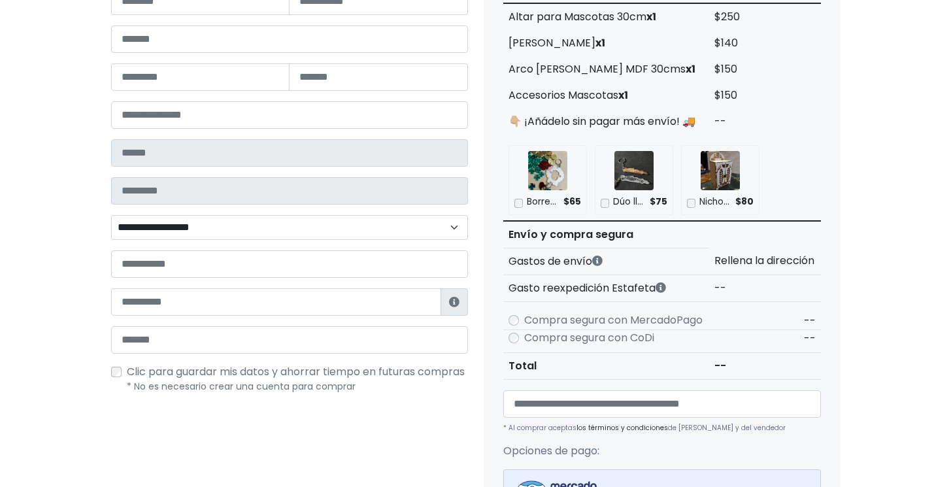
scroll to position [0, 0]
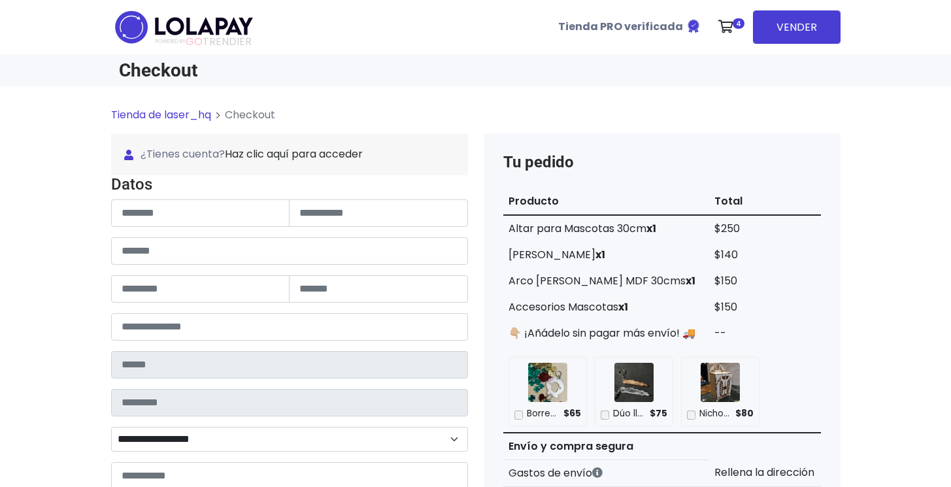
click at [218, 26] on img at bounding box center [184, 27] width 146 height 41
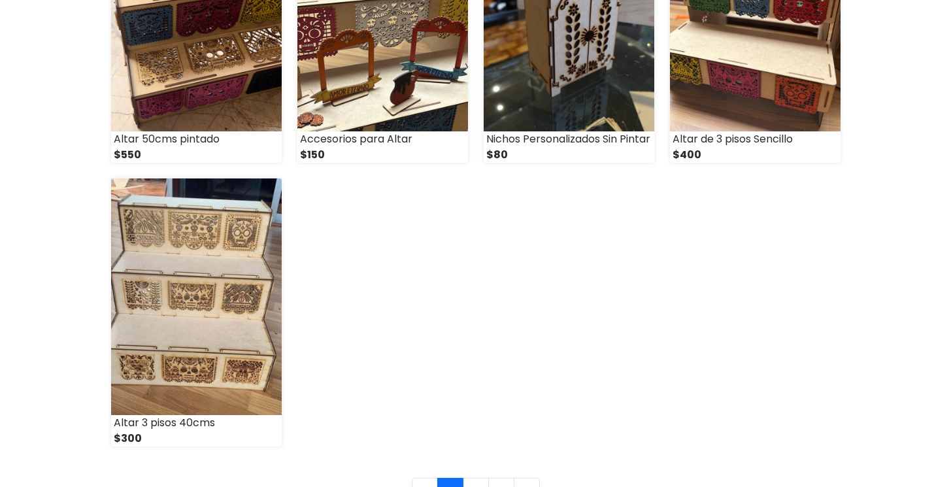
scroll to position [1873, 0]
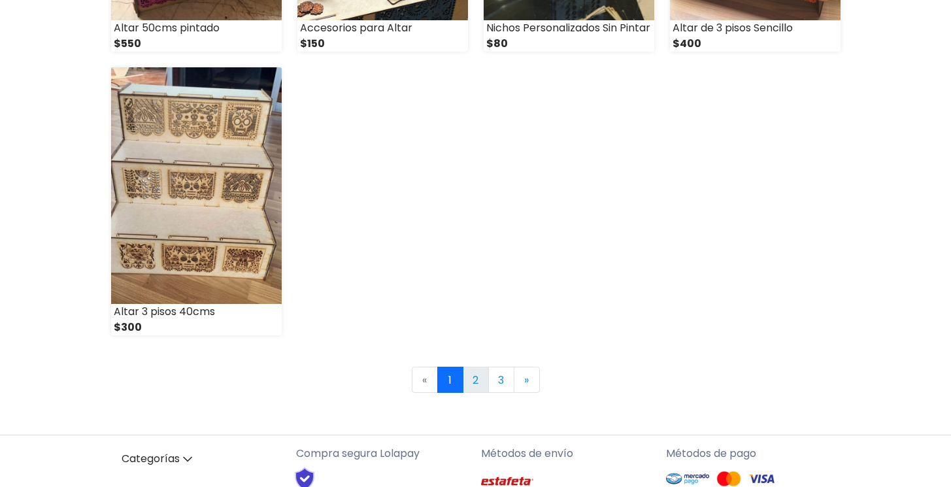
click at [470, 383] on link "2" at bounding box center [476, 380] width 26 height 26
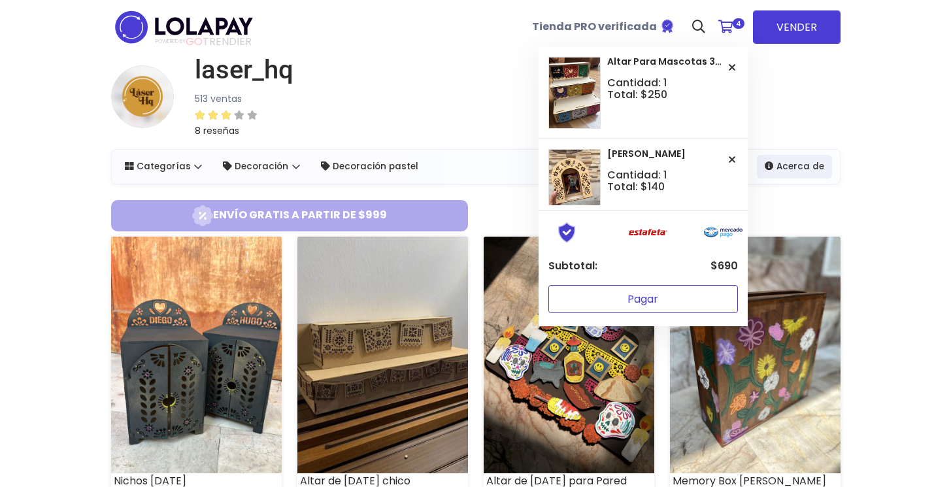
click at [637, 299] on button "Pagar" at bounding box center [644, 299] width 190 height 28
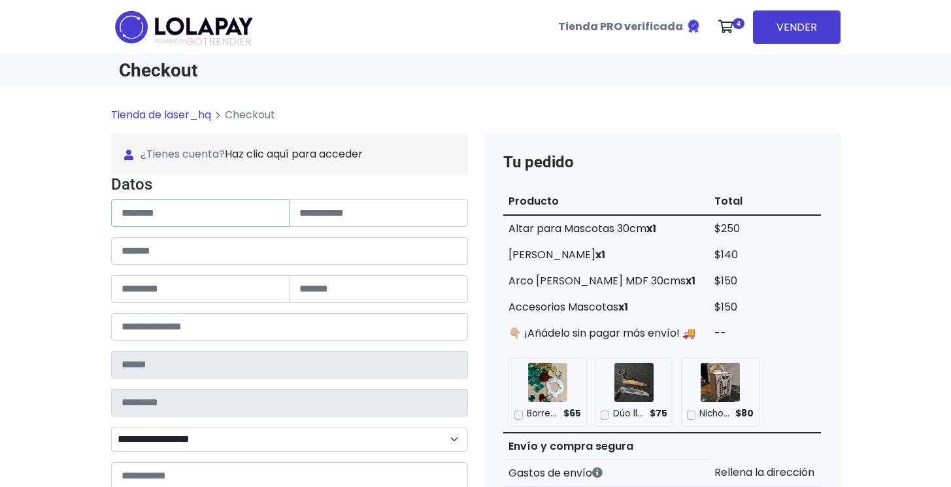
click at [216, 220] on input "text" at bounding box center [200, 212] width 179 height 27
type input "******"
type input "********"
type input "**********"
type input "**"
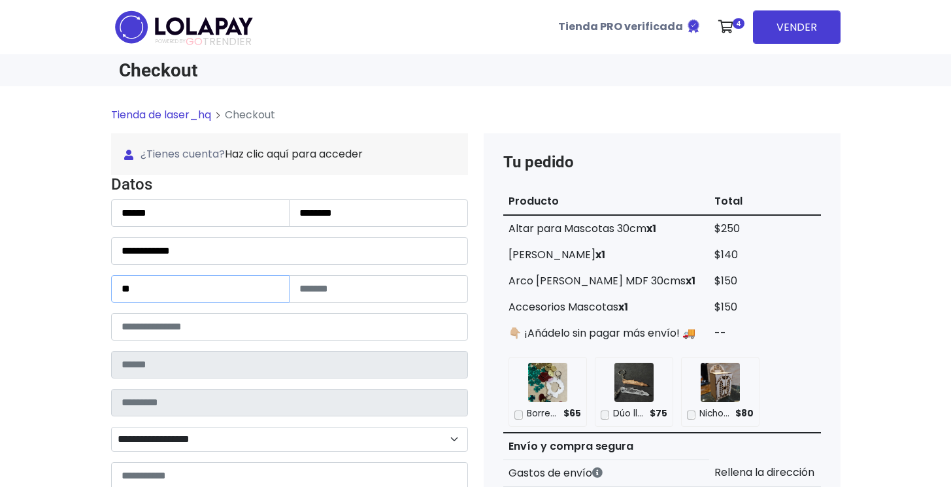
type input "**"
type input "*****"
type input "**********"
type input "******"
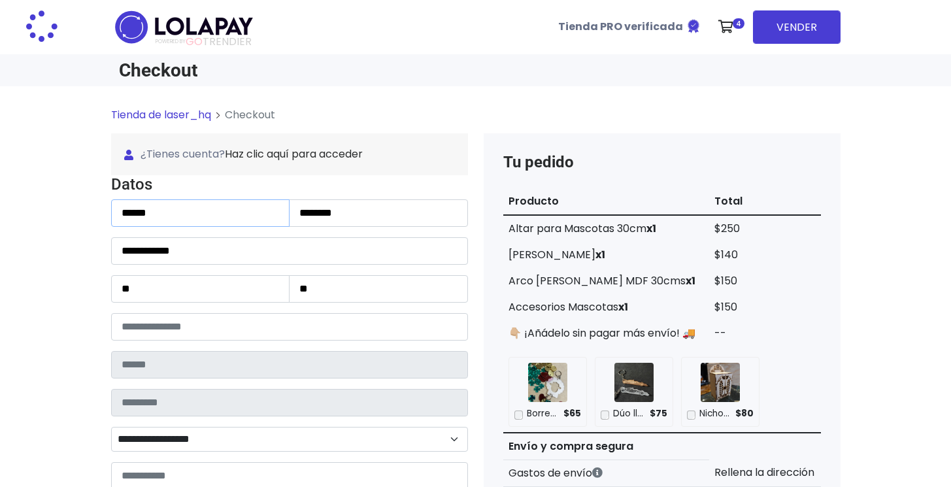
type input "**********"
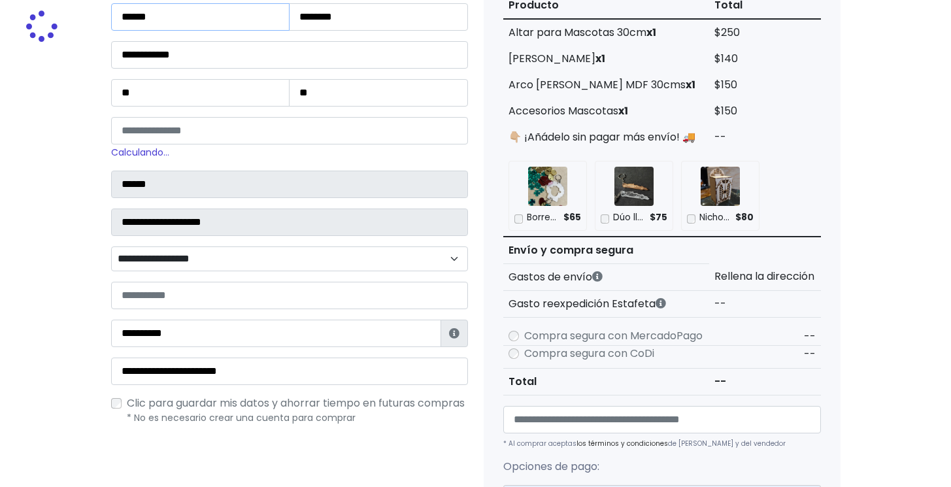
scroll to position [222, 0]
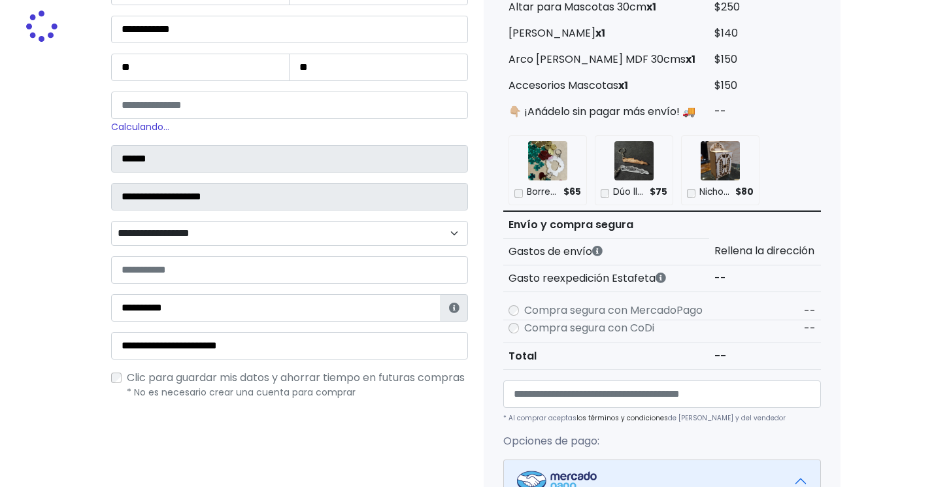
click at [254, 240] on select "**********" at bounding box center [289, 233] width 357 height 25
click at [217, 303] on li "[GEOGRAPHIC_DATA]" at bounding box center [290, 307] width 356 height 22
select select "**********"
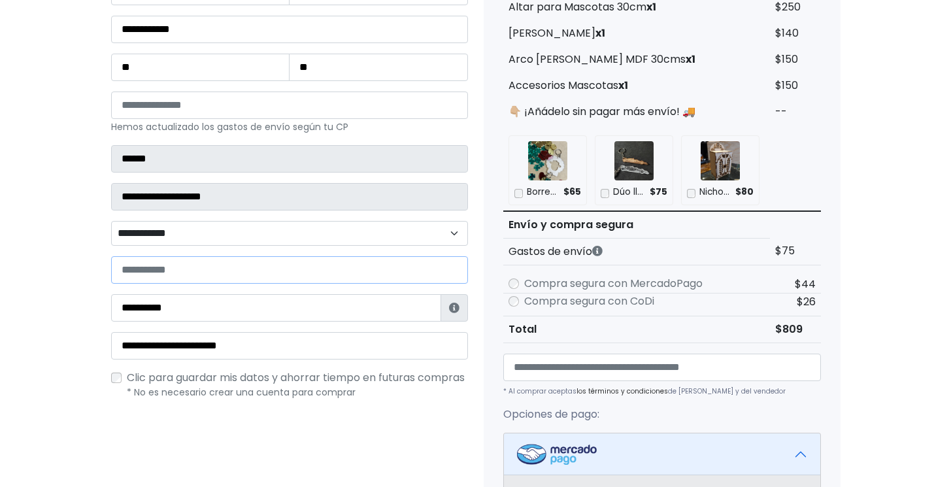
click at [212, 274] on input "text" at bounding box center [289, 269] width 357 height 27
click at [152, 269] on input "text" at bounding box center [289, 269] width 357 height 27
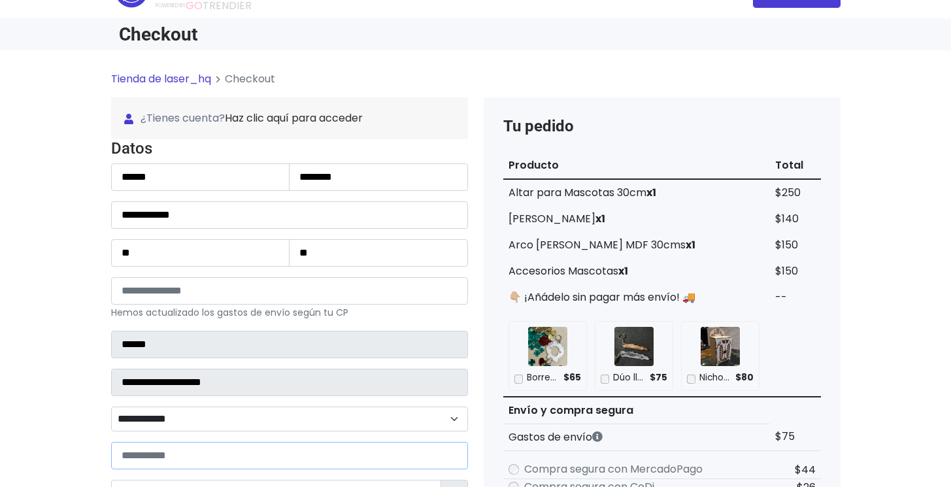
scroll to position [0, 0]
